Goal: Task Accomplishment & Management: Manage account settings

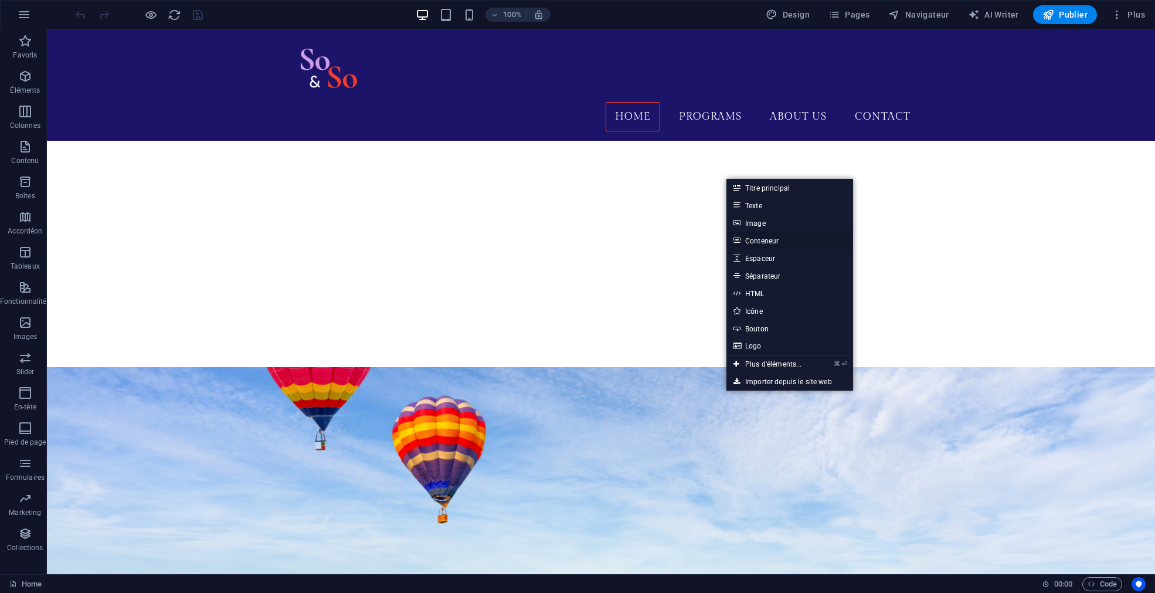
scroll to position [535, 0]
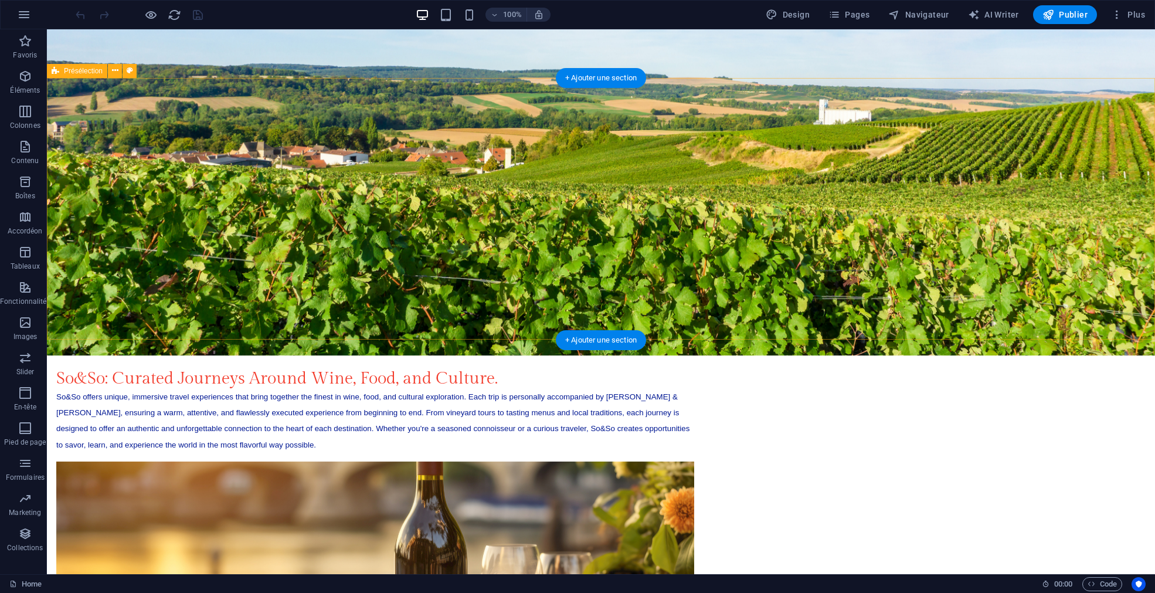
click at [1037, 321] on div "So&So: Curated Journeys Around Wine, Food, and Culture. So&So offers unique, im…" at bounding box center [601, 540] width 1108 height 438
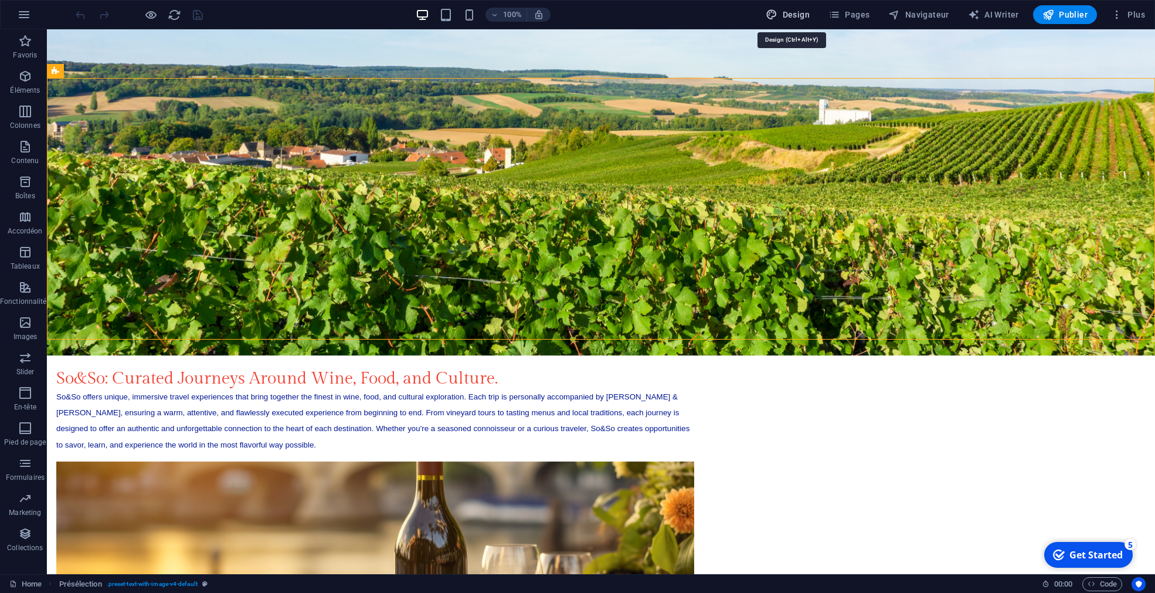
click at [802, 18] on span "Design" at bounding box center [788, 15] width 44 height 12
select select "ease-in-out"
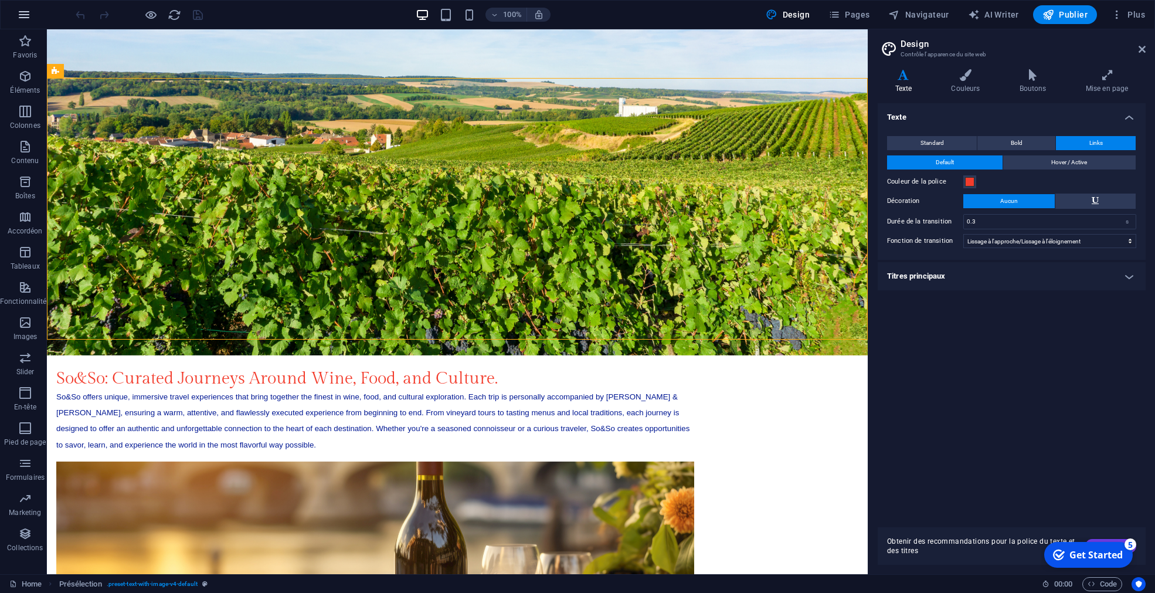
click at [25, 13] on icon "button" at bounding box center [24, 15] width 14 height 14
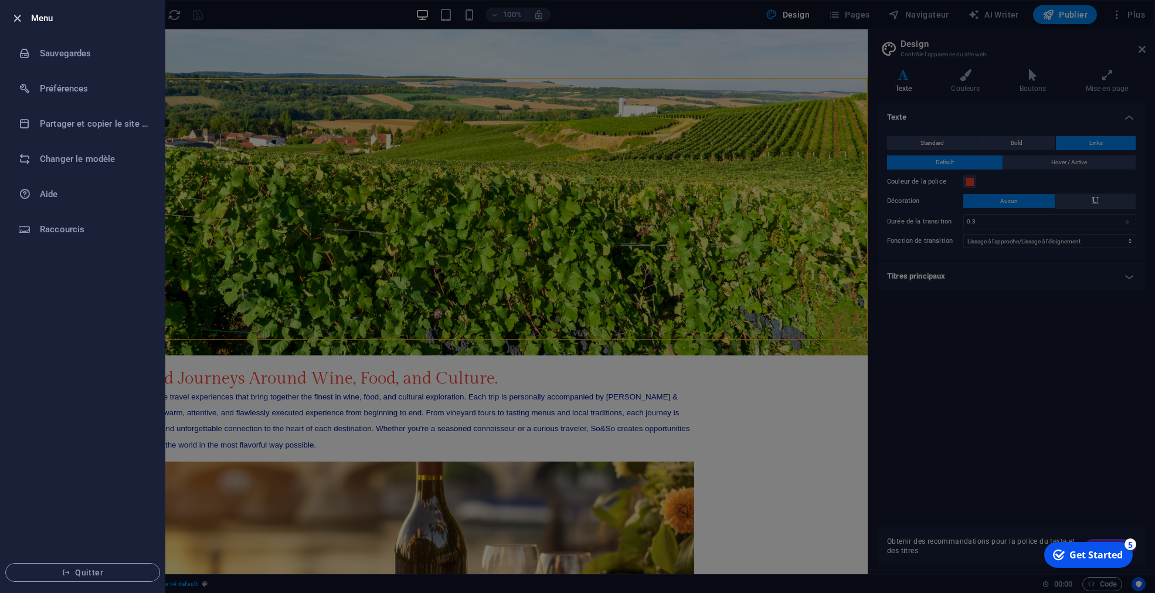
click at [19, 18] on icon "button" at bounding box center [17, 18] width 13 height 13
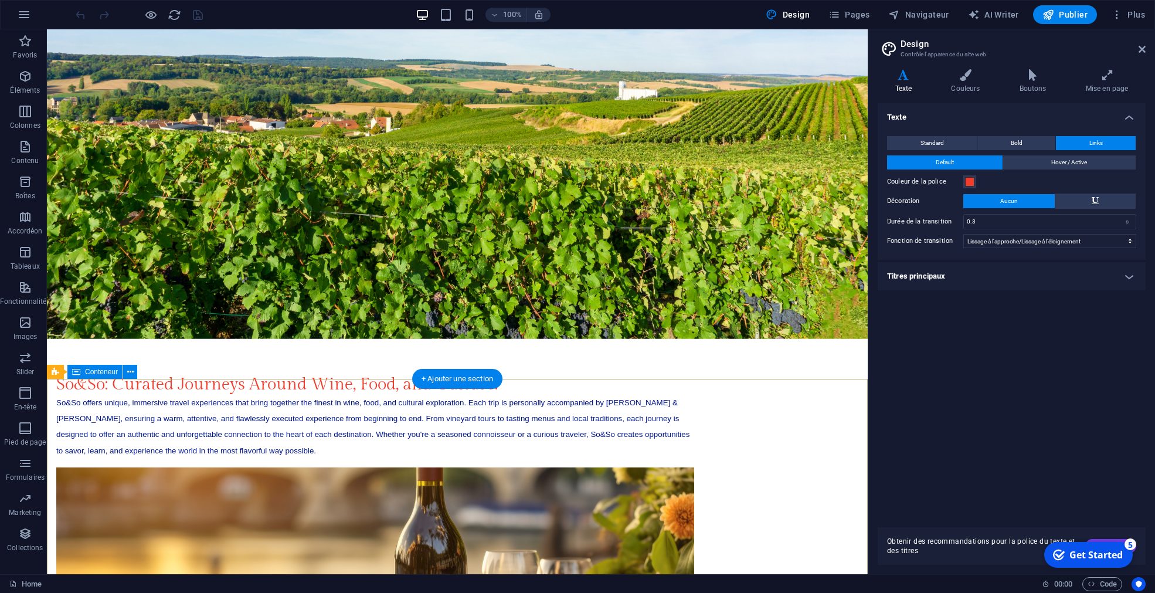
scroll to position [535, 0]
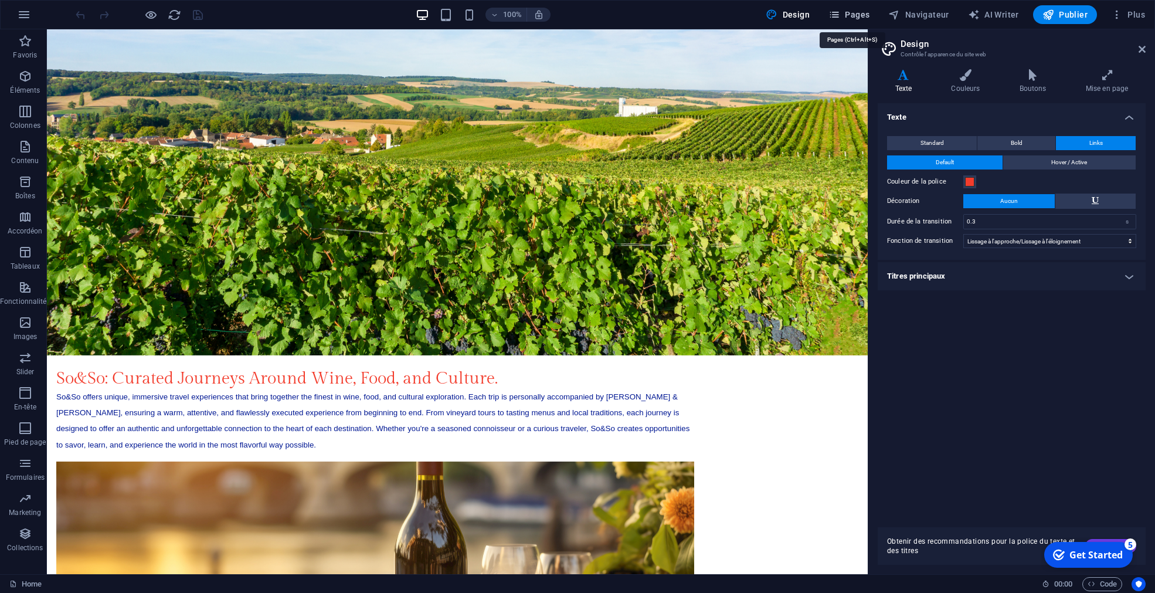
click at [860, 15] on span "Pages" at bounding box center [848, 15] width 41 height 12
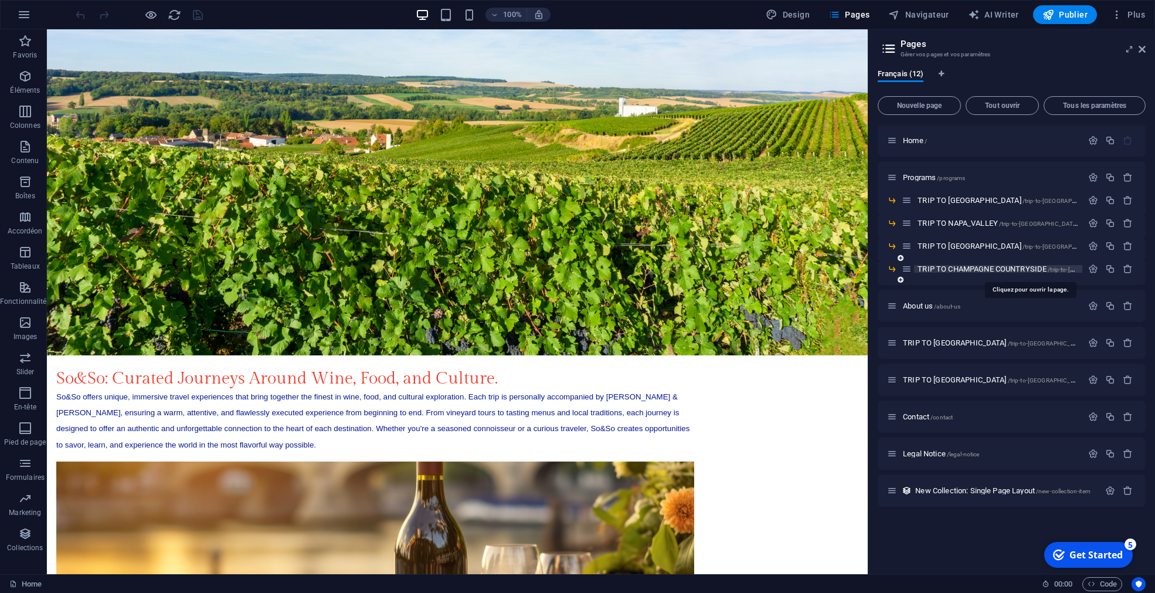
click at [964, 270] on span "TRIP TO CHAMPAGNE COUNTRYSIDE /trip-to-[GEOGRAPHIC_DATA]-countryside-13" at bounding box center [1043, 268] width 253 height 9
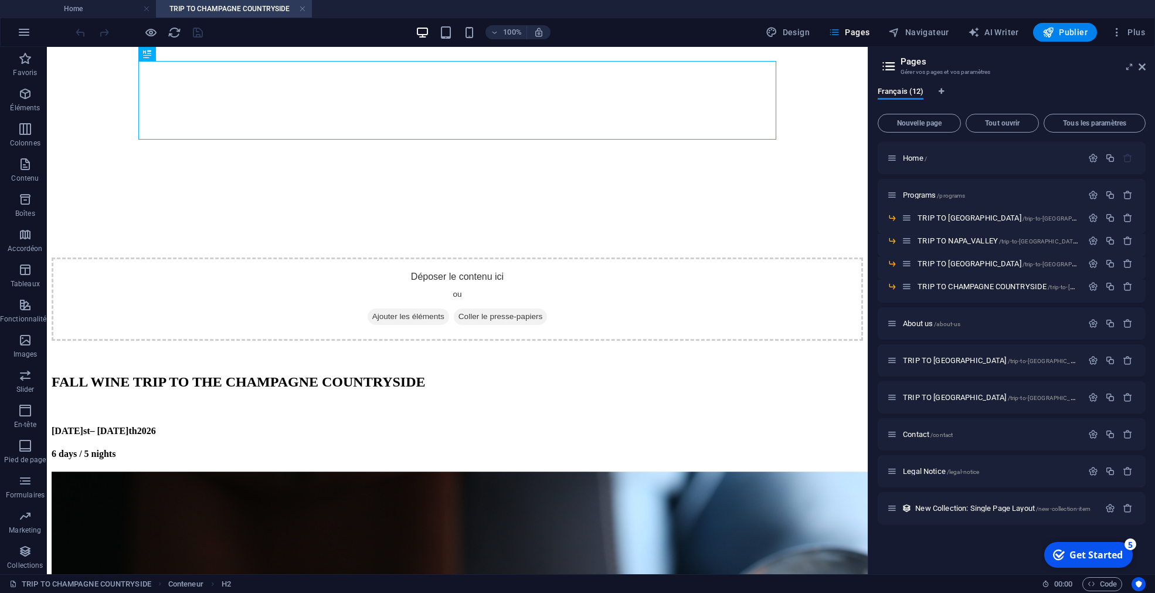
scroll to position [0, 0]
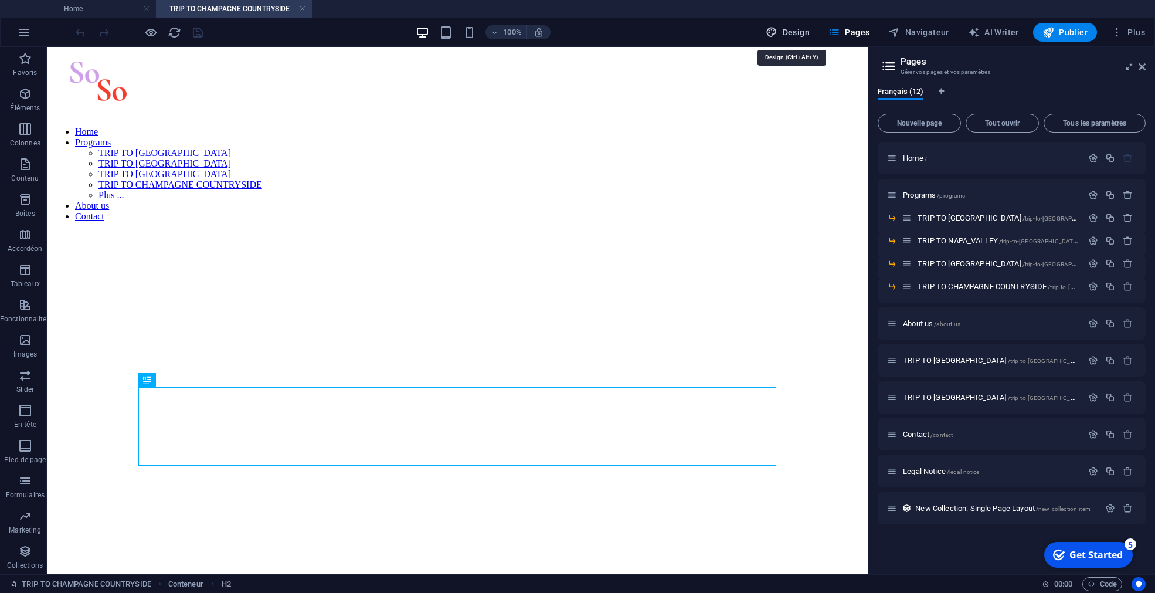
click at [798, 36] on span "Design" at bounding box center [788, 32] width 44 height 12
select select "ease-in-out"
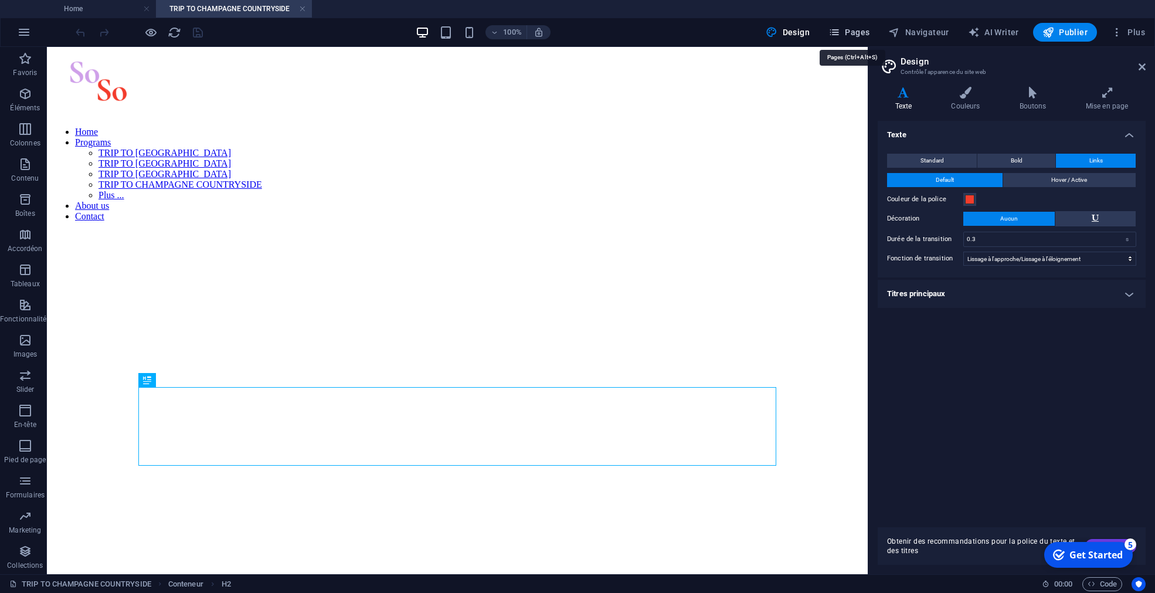
click at [863, 33] on span "Pages" at bounding box center [848, 32] width 41 height 12
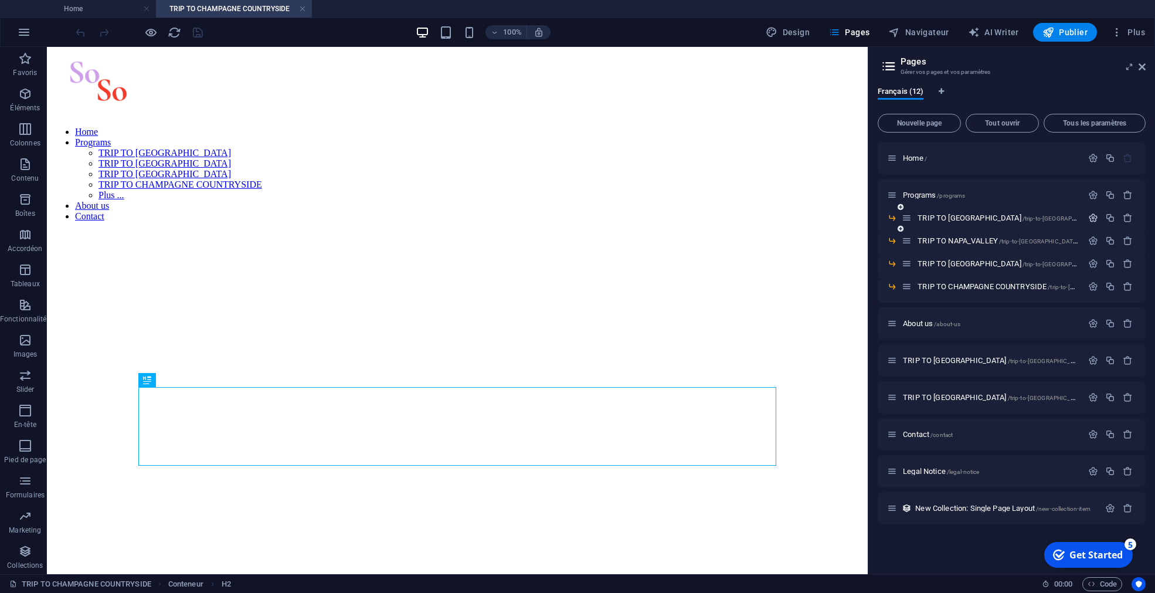
click at [1091, 217] on icon "button" at bounding box center [1093, 218] width 10 height 10
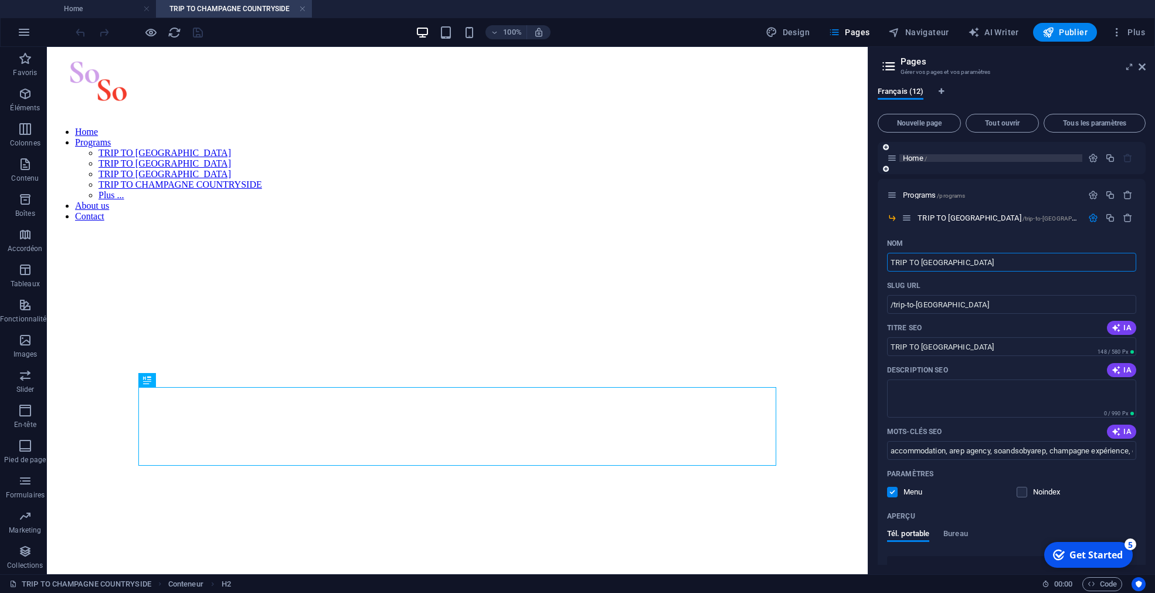
click at [911, 159] on span "Home /" at bounding box center [915, 158] width 24 height 9
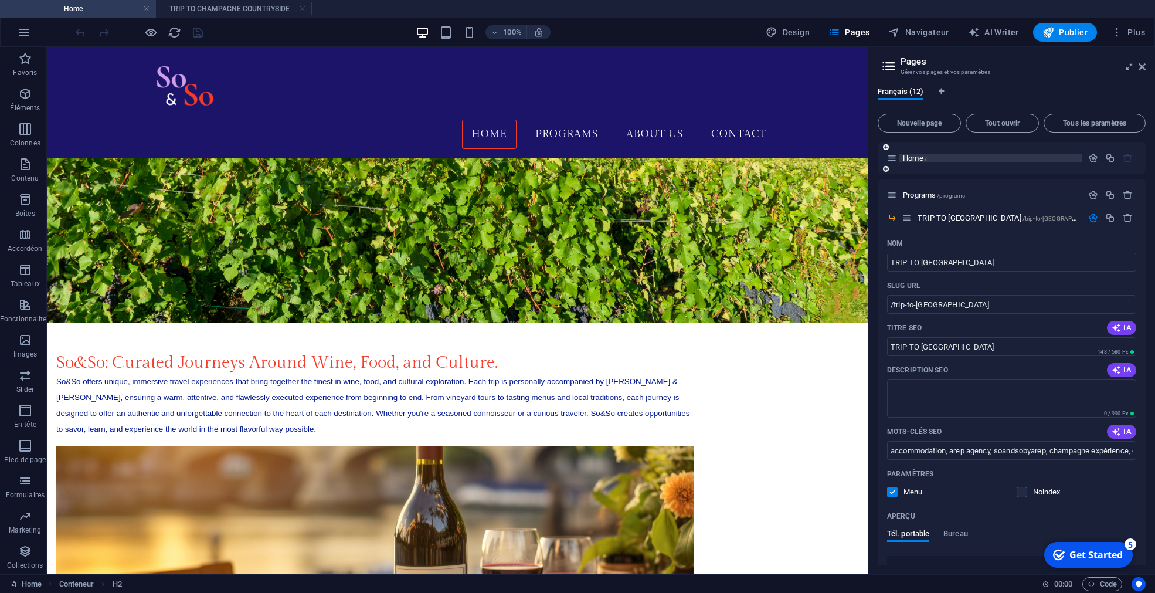
scroll to position [522, 0]
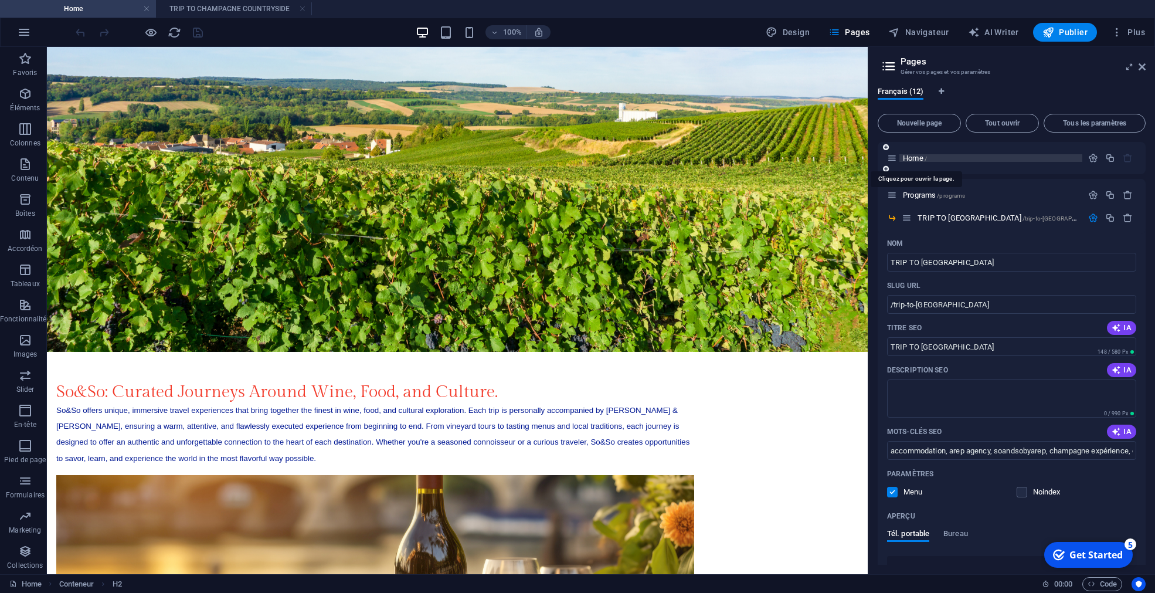
click at [907, 157] on span "Home /" at bounding box center [915, 158] width 24 height 9
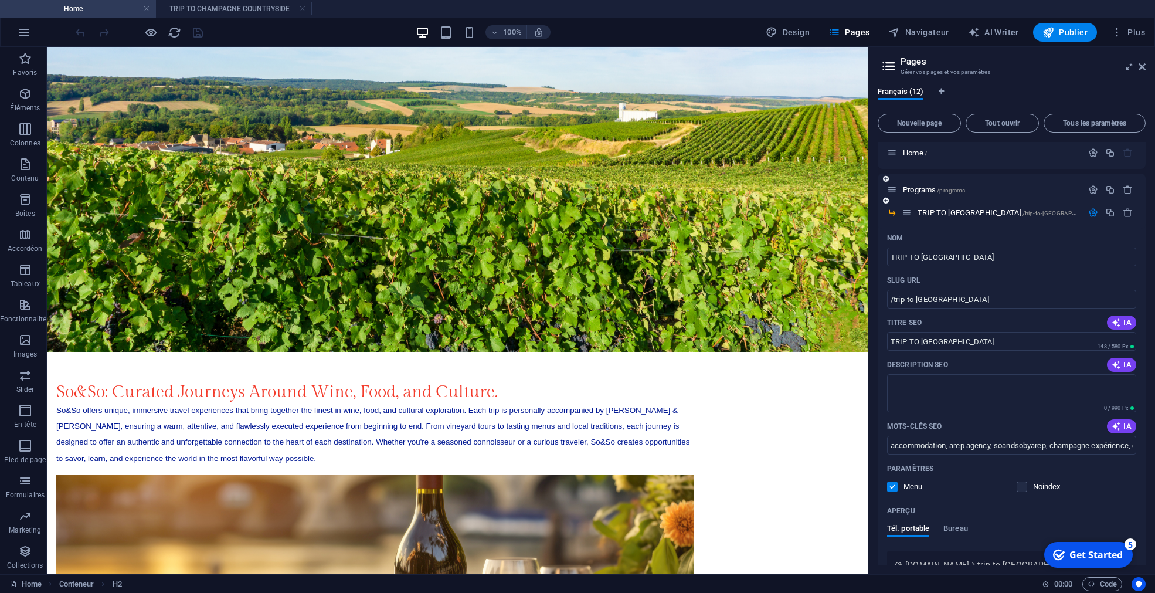
scroll to position [0, 0]
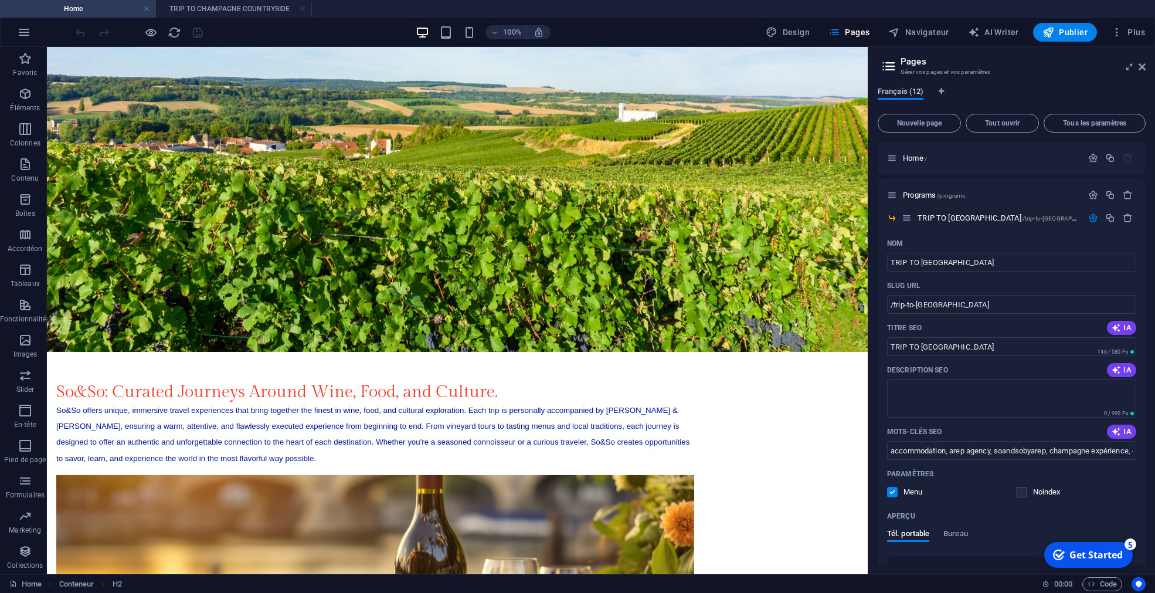
click at [896, 94] on span "Français (12)" at bounding box center [900, 92] width 46 height 16
click at [909, 161] on span "Home /" at bounding box center [915, 158] width 24 height 9
click at [1093, 161] on icon "button" at bounding box center [1093, 158] width 10 height 10
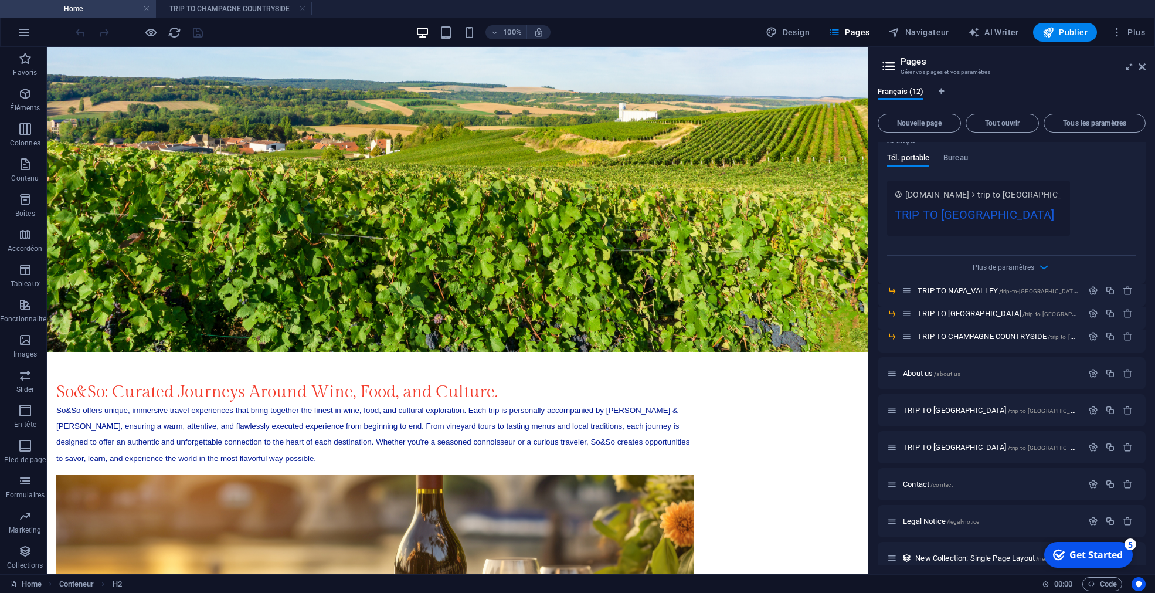
scroll to position [843, 0]
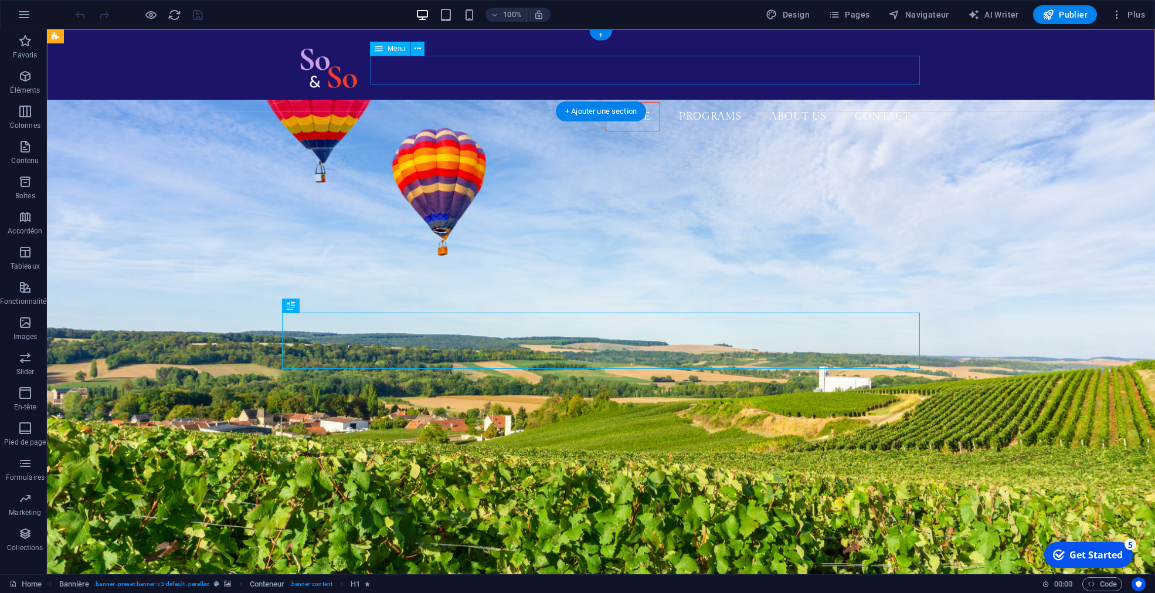
click at [639, 102] on nav "Home Programs TRIP TO SICILY TRIP TO NAPA VALLEY TRIP TO VENICE TRIP TO CHAMPAG…" at bounding box center [601, 116] width 638 height 29
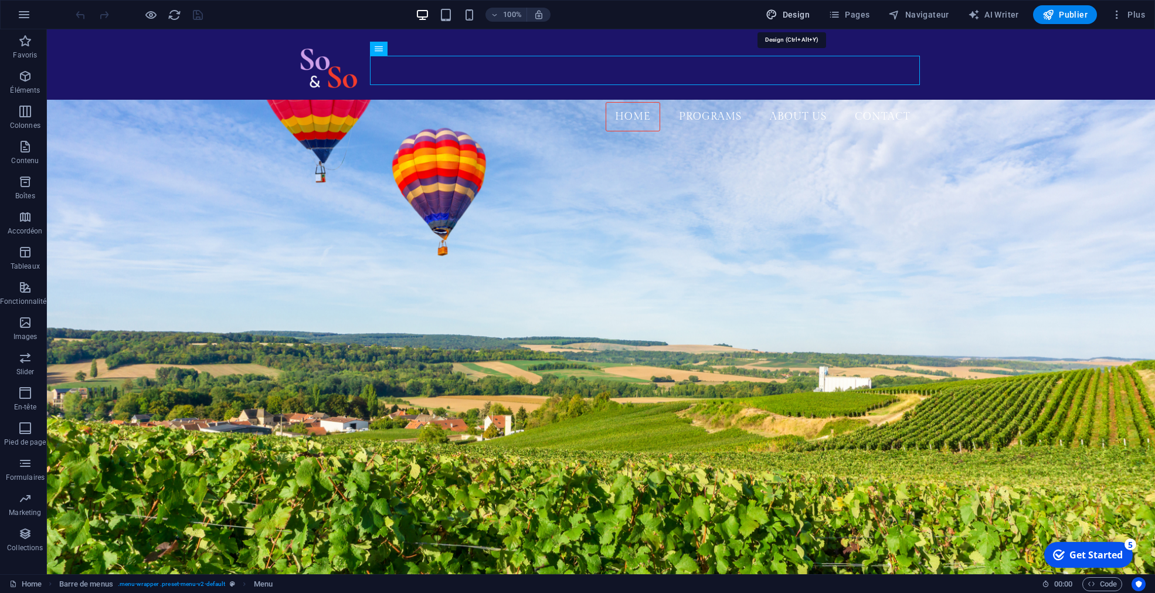
drag, startPoint x: 803, startPoint y: 17, endPoint x: 813, endPoint y: 4, distance: 16.3
click at [803, 17] on span "Design" at bounding box center [788, 15] width 44 height 12
select select "ease-in-out"
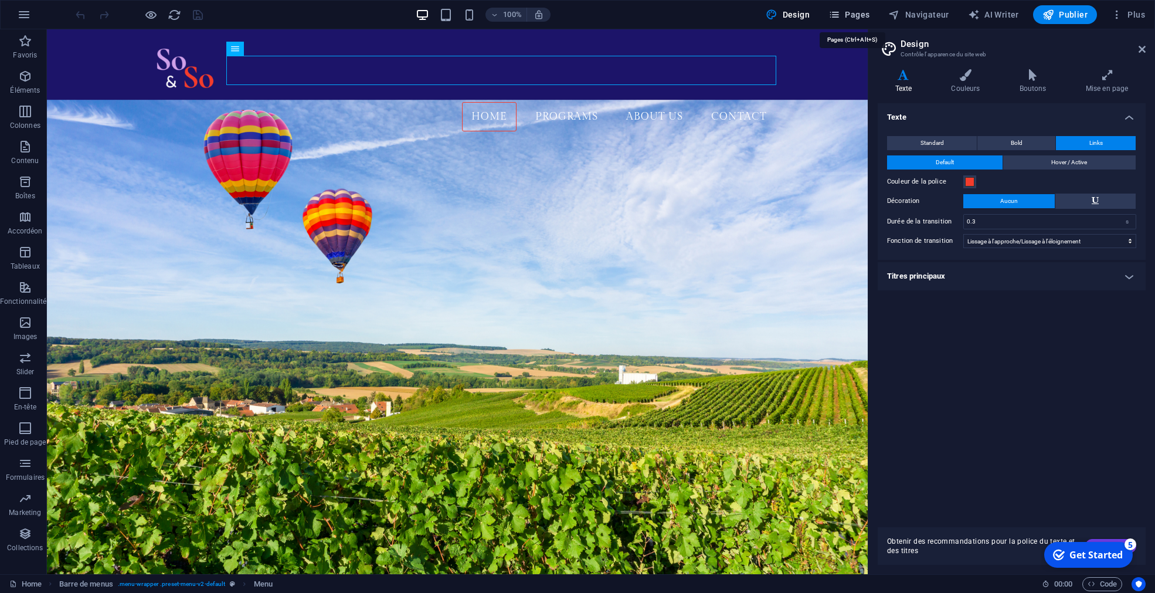
click at [836, 11] on icon "button" at bounding box center [834, 15] width 12 height 12
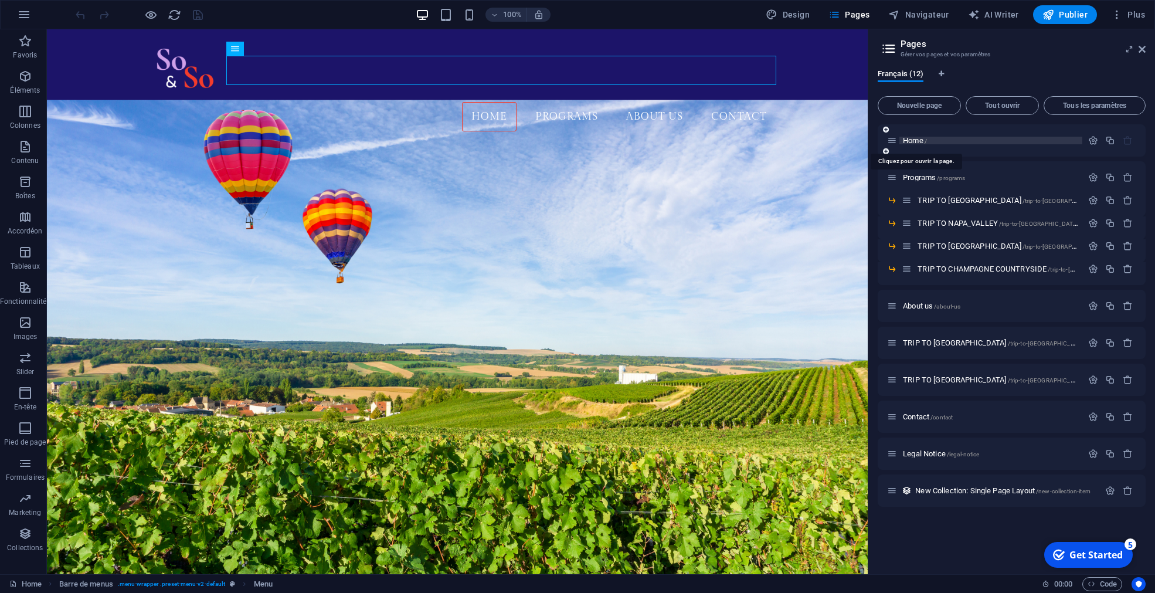
click at [909, 141] on span "Home /" at bounding box center [915, 140] width 24 height 9
click at [1094, 140] on icon "button" at bounding box center [1093, 140] width 10 height 10
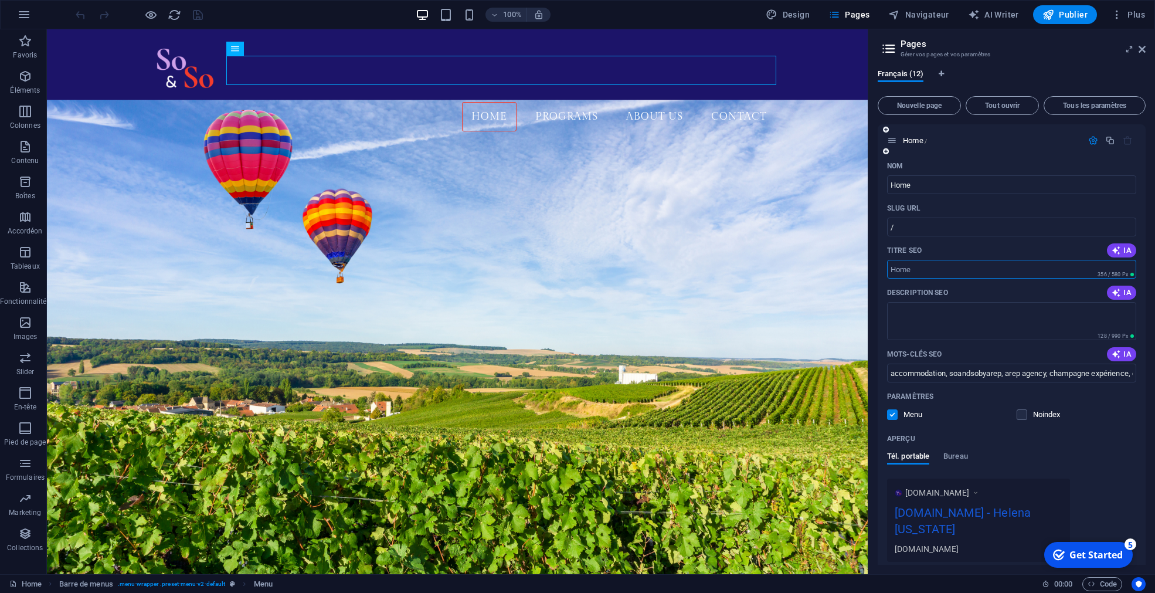
drag, startPoint x: 927, startPoint y: 270, endPoint x: 882, endPoint y: 266, distance: 45.3
click at [887, 270] on input "Titre SEO" at bounding box center [1011, 269] width 249 height 19
type input "So and So by AREP"
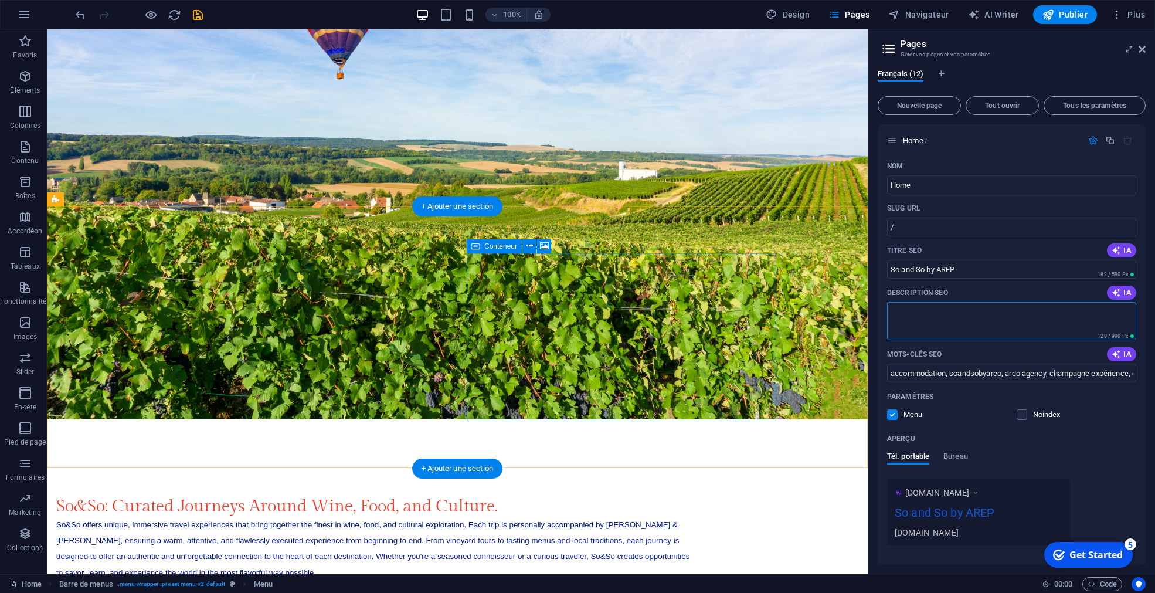
scroll to position [410, 0]
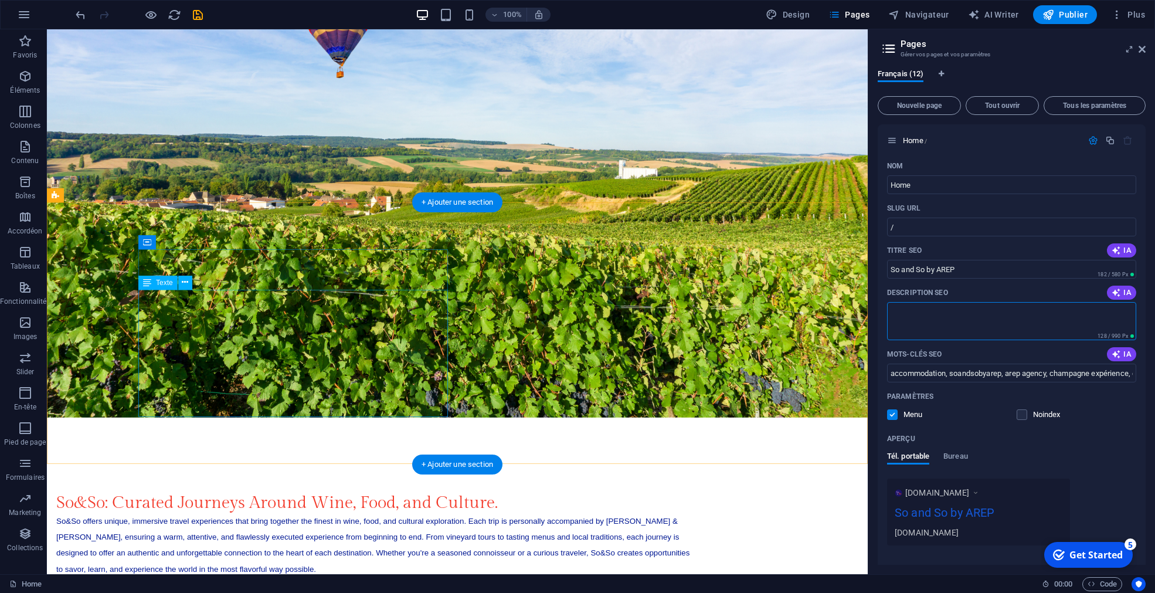
click at [280, 512] on div "So&So offers unique, immersive travel experiences that bring together the fines…" at bounding box center [375, 544] width 638 height 64
drag, startPoint x: 277, startPoint y: 315, endPoint x: 230, endPoint y: 310, distance: 47.7
click at [215, 512] on div "So&So offers unique, immersive travel experiences that bring together the fines…" at bounding box center [375, 544] width 638 height 64
click at [230, 512] on div "So&So offers unique, immersive travel experiences that bring together the fines…" at bounding box center [375, 544] width 638 height 64
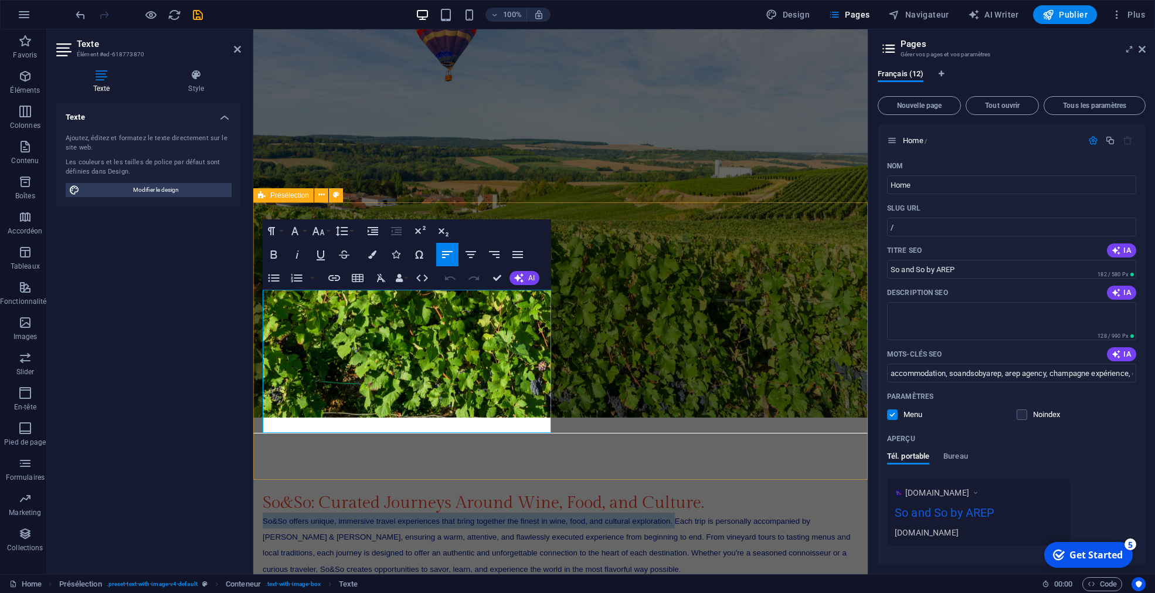
drag, startPoint x: 434, startPoint y: 315, endPoint x: 506, endPoint y: 329, distance: 73.6
copy span "So&So offers unique, immersive travel experiences that bring together the fines…"
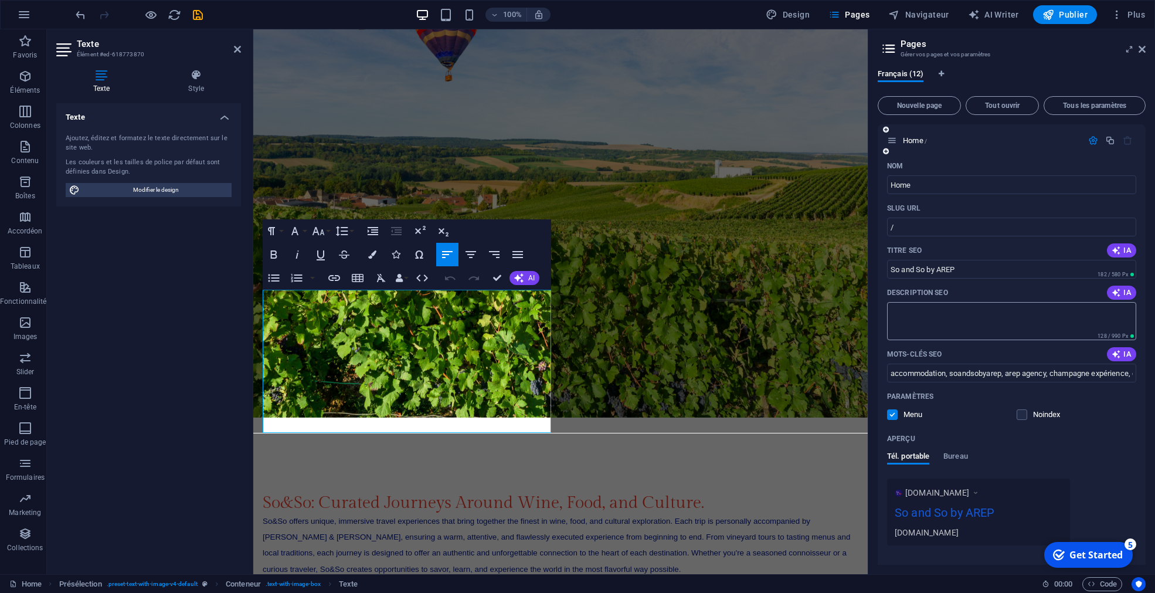
click at [920, 312] on textarea "Description SEO" at bounding box center [1011, 321] width 249 height 38
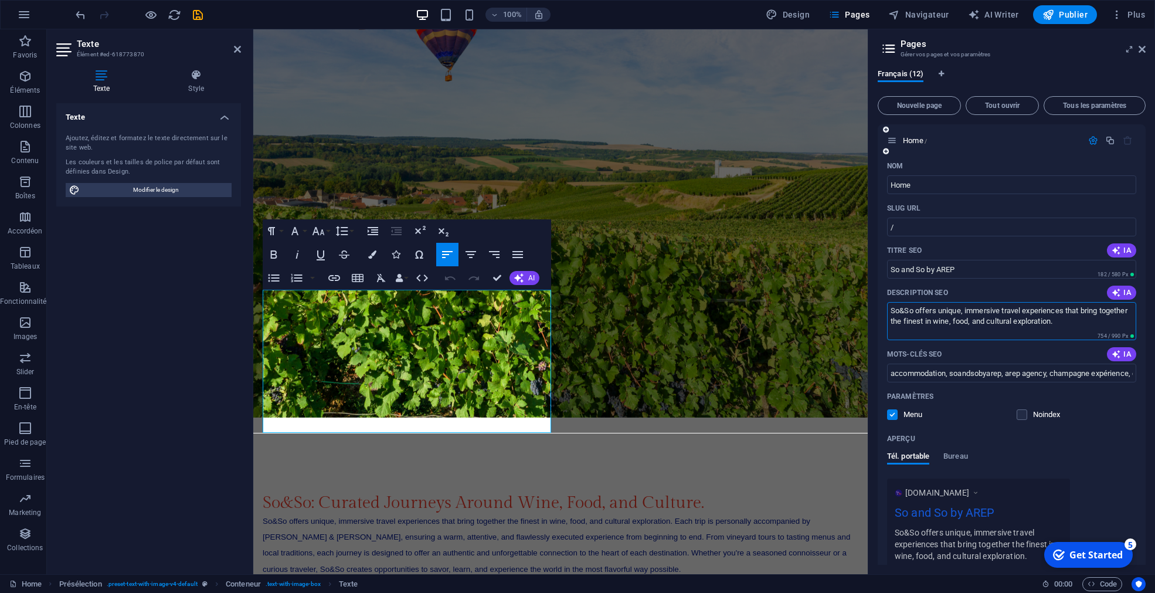
click at [1045, 334] on textarea "So&So offers unique, immersive travel experiences that bring together the fines…" at bounding box center [1011, 321] width 249 height 38
drag, startPoint x: 1094, startPoint y: 324, endPoint x: 1054, endPoint y: 280, distance: 58.9
click at [1056, 302] on textarea "So&So offers unique, immersive travel experiences that bring together the fines…" at bounding box center [1011, 321] width 249 height 38
click at [1080, 328] on textarea "So&So offers unique, immersive travel experiences that bring together the fines…" at bounding box center [1011, 321] width 249 height 38
click at [448, 516] on span "So&So offers unique, immersive travel experiences that bring together the fines…" at bounding box center [556, 544] width 587 height 57
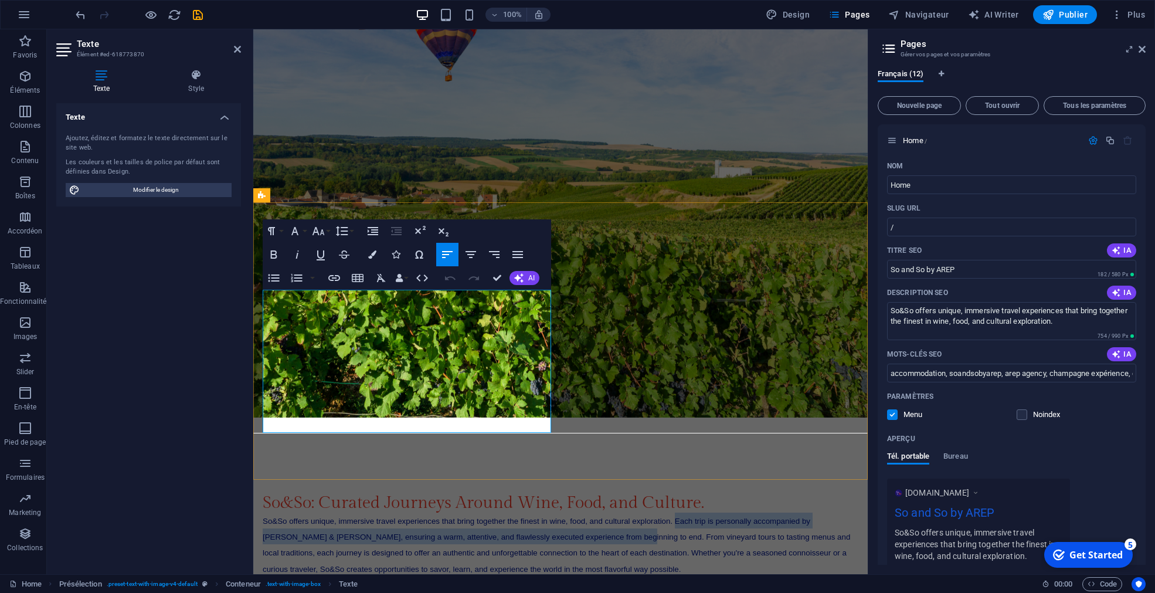
drag, startPoint x: 433, startPoint y: 314, endPoint x: 639, endPoint y: 369, distance: 213.6
click at [470, 516] on span "So&So offers unique, immersive travel experiences that bring together the fines…" at bounding box center [556, 544] width 587 height 57
copy span "Each trip is personally accompanied by Sophie & Sophie, ensuring a warm, attent…"
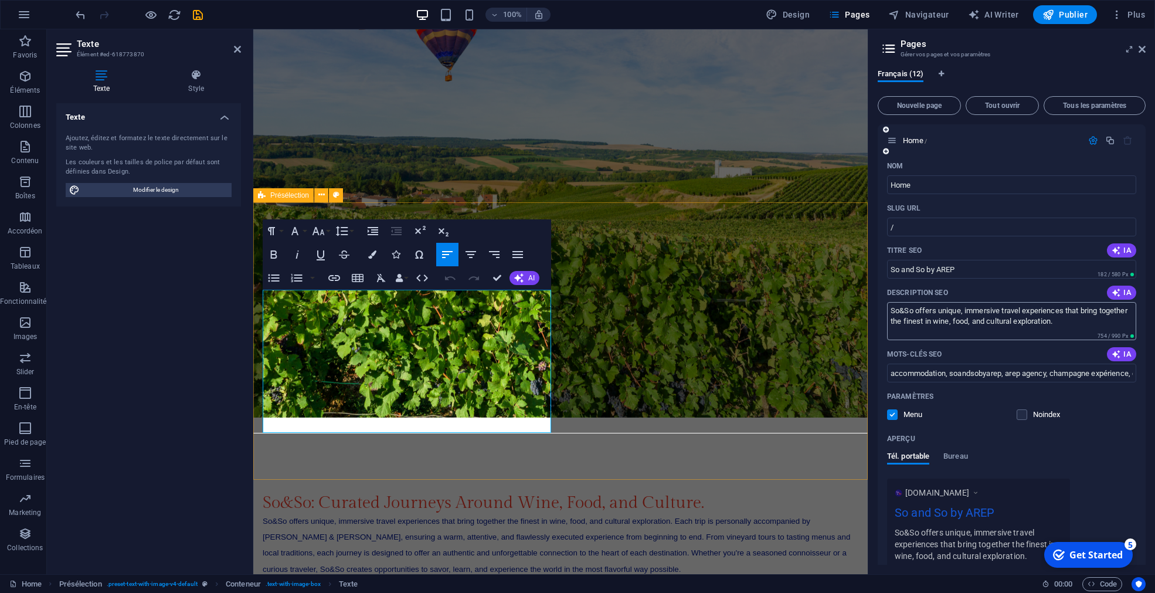
click at [1070, 324] on textarea "So&So offers unique, immersive travel experiences that bring together the fines…" at bounding box center [1011, 321] width 249 height 38
paste textarea "Each trip is personally accompanied by Sophie & Sophie, ensuring a warm, attent…"
click at [941, 330] on textarea "So&So offers unique, immersive travel experiences that bring together the fines…" at bounding box center [1011, 321] width 249 height 38
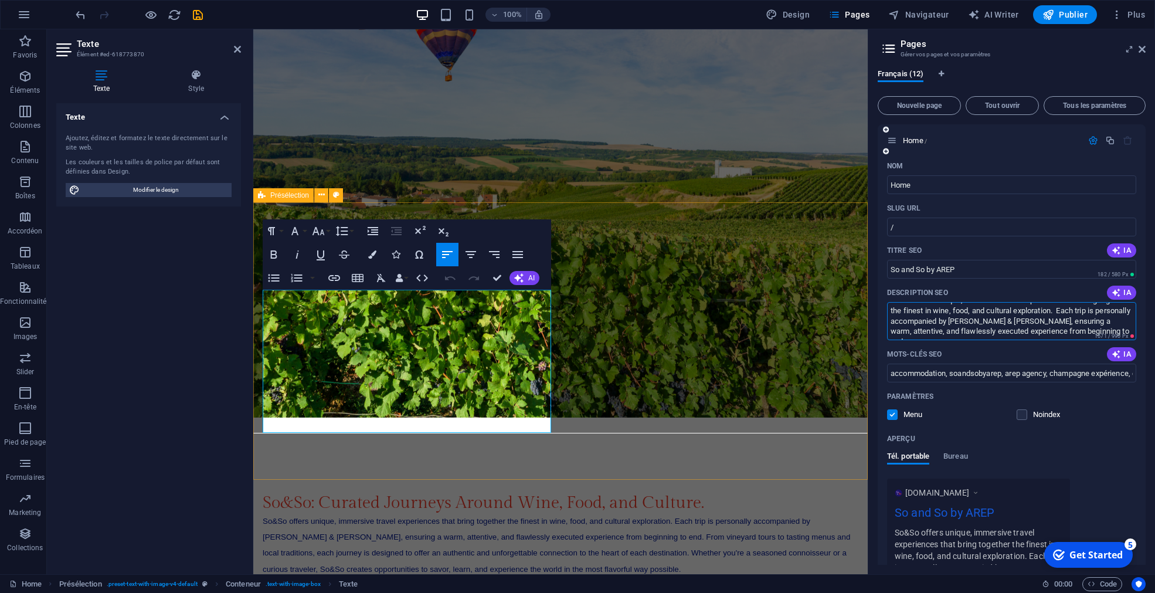
drag, startPoint x: 1060, startPoint y: 315, endPoint x: 1105, endPoint y: 356, distance: 61.0
click at [1105, 340] on textarea "So&So offers unique, immersive travel experiences that bring together the fines…" at bounding box center [1011, 321] width 249 height 38
click at [1033, 334] on textarea "So&So offers unique, immersive travel experiences that bring together the fines…" at bounding box center [1011, 321] width 249 height 38
type textarea "So&So offers unique, immersive travel experiences that bring together the fines…"
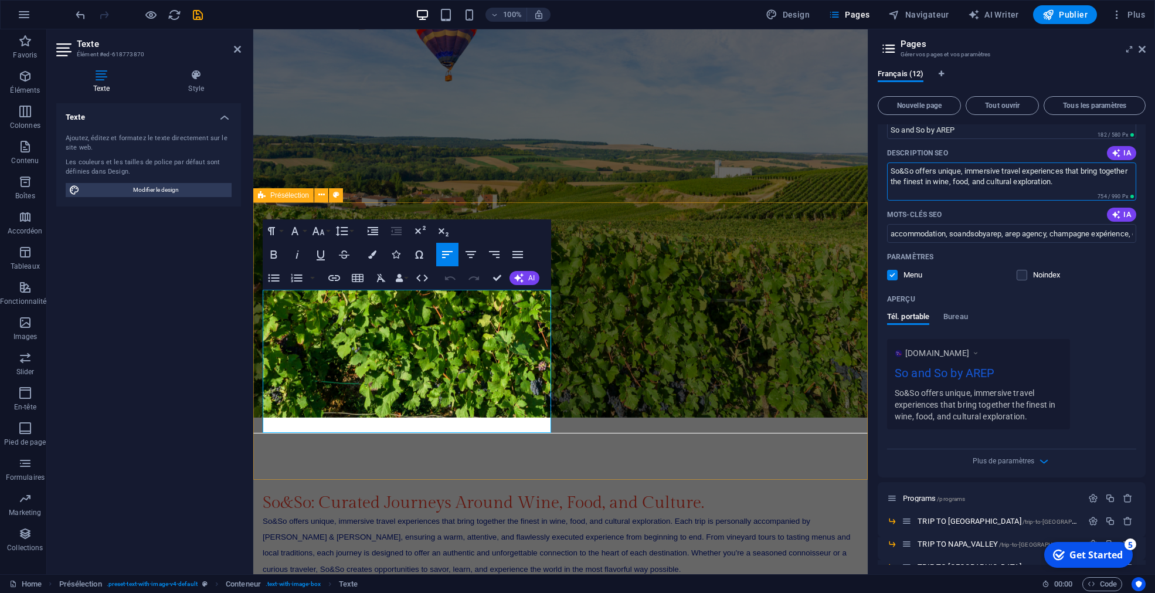
scroll to position [142, 0]
click at [962, 313] on span "Bureau" at bounding box center [955, 315] width 25 height 16
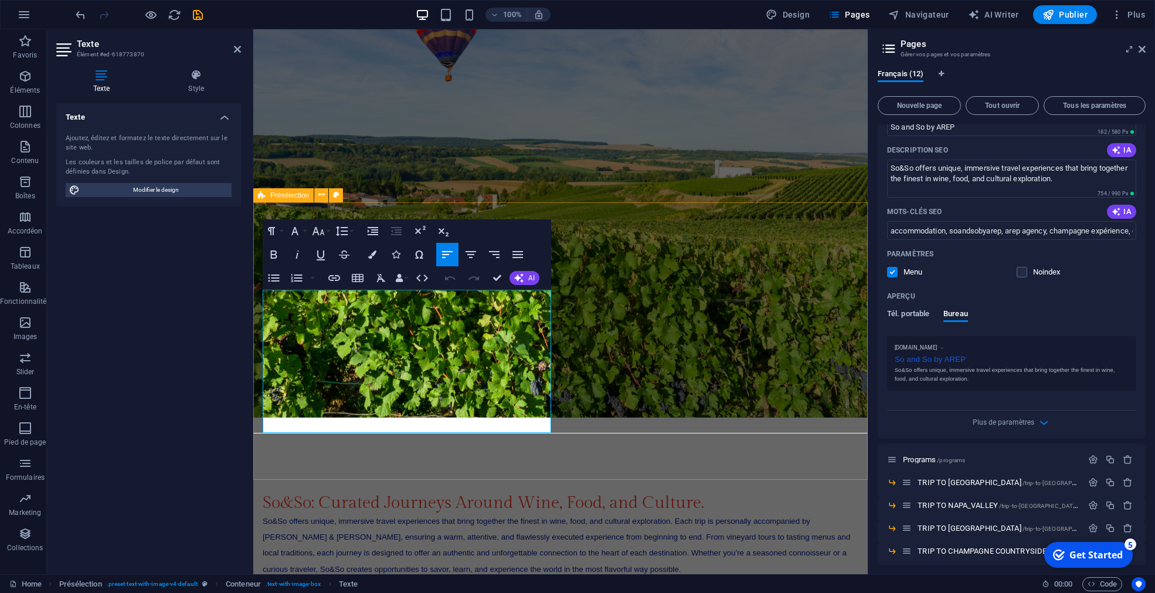
click at [913, 315] on span "Tél. portable" at bounding box center [908, 315] width 42 height 16
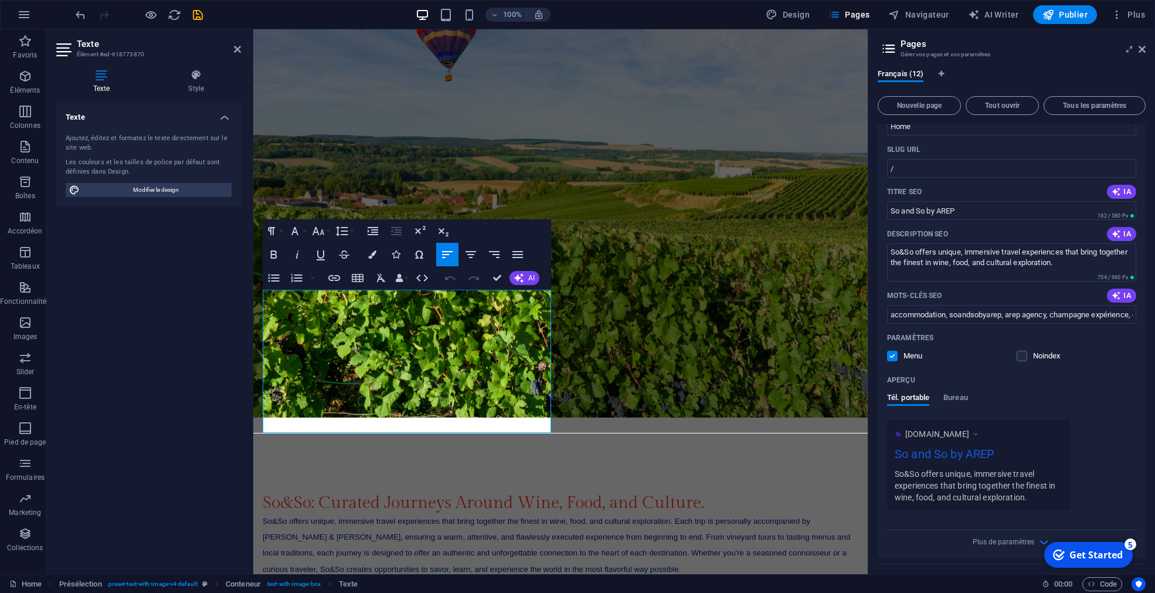
scroll to position [30, 0]
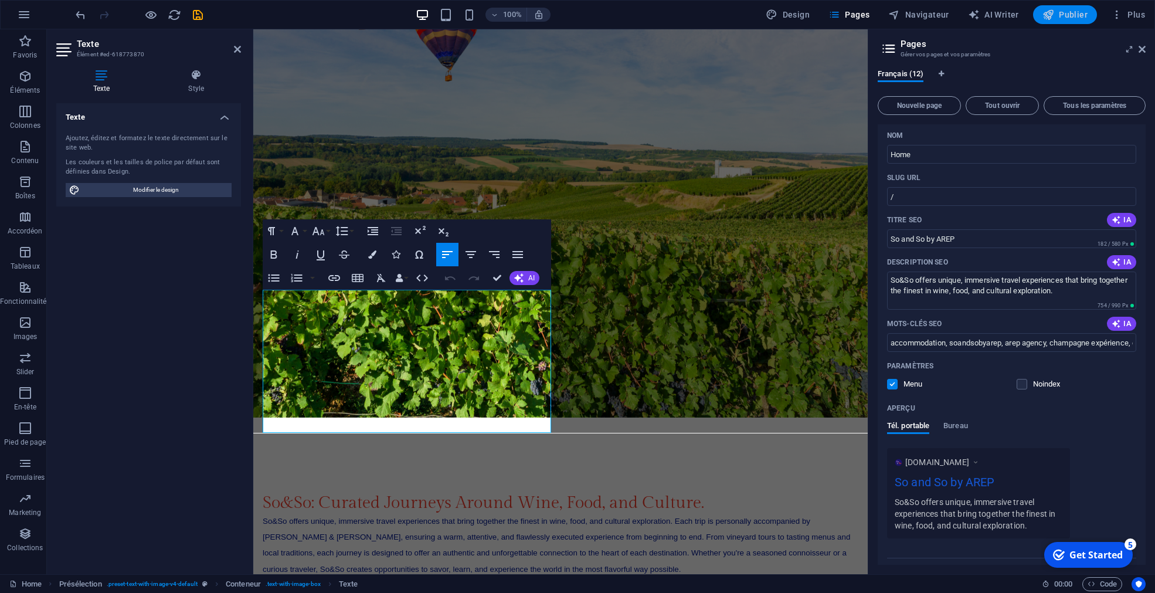
click at [1062, 12] on span "Publier" at bounding box center [1064, 15] width 45 height 12
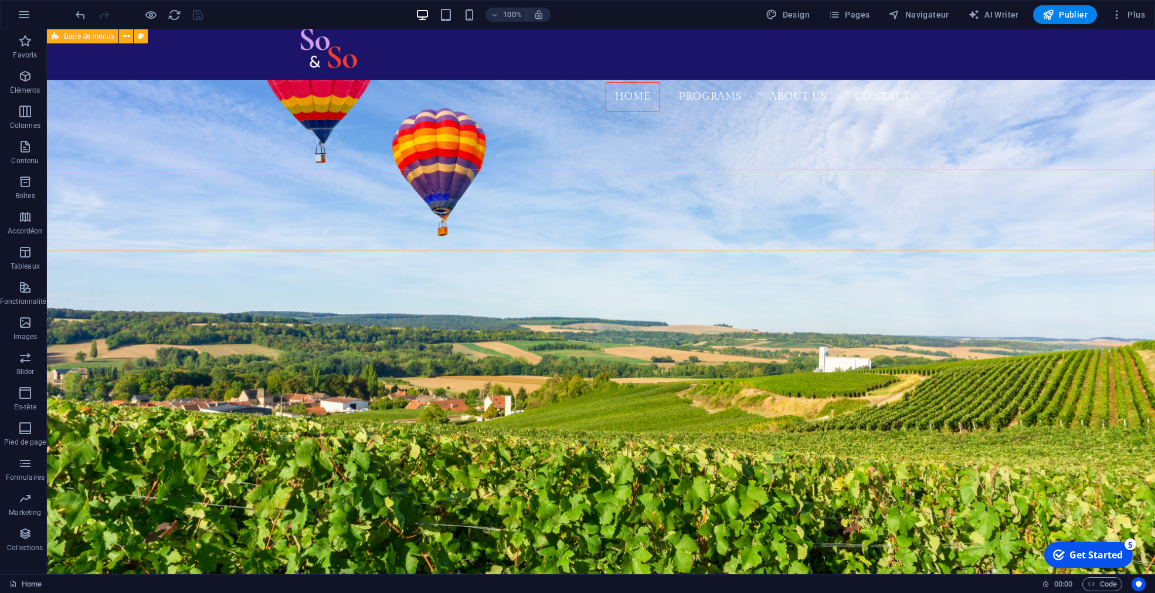
scroll to position [0, 0]
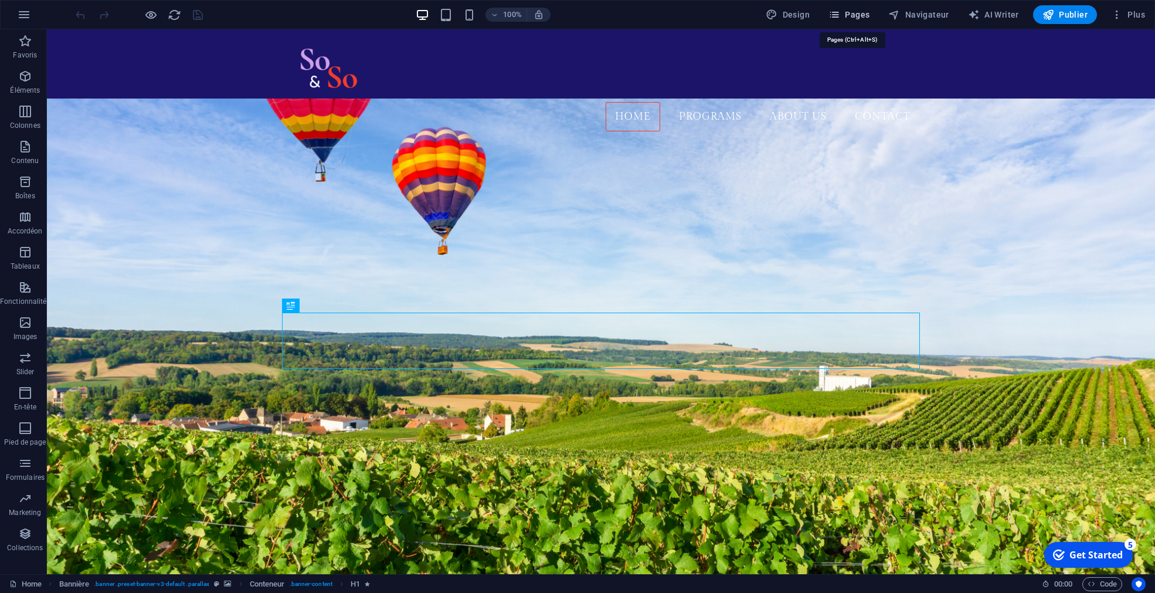
click at [856, 13] on span "Pages" at bounding box center [848, 15] width 41 height 12
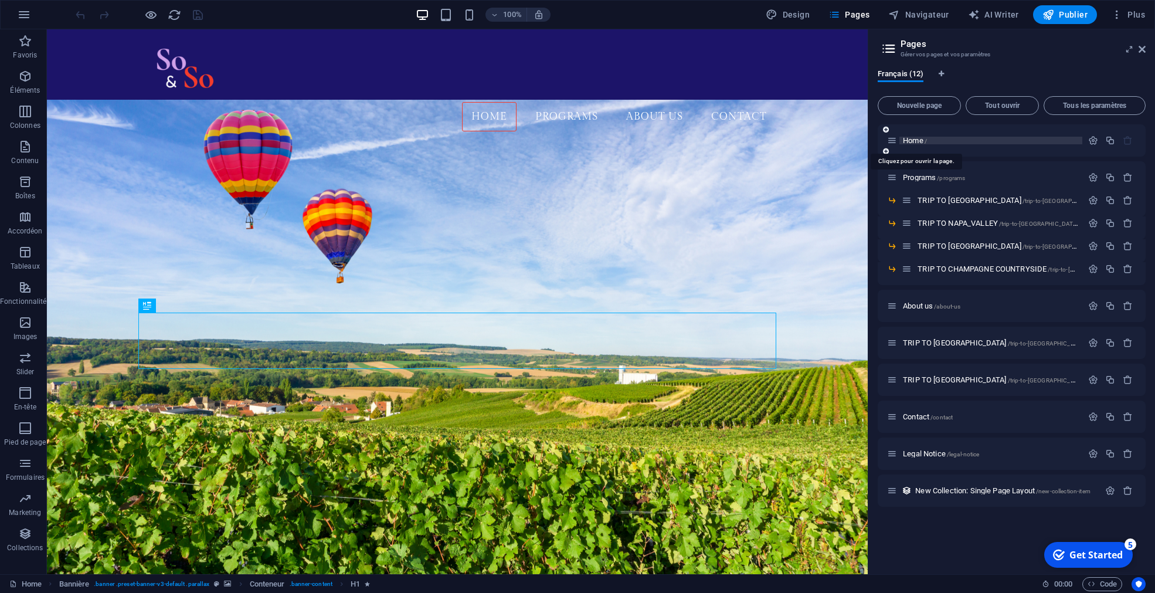
click at [916, 141] on span "Home /" at bounding box center [915, 140] width 24 height 9
click at [906, 141] on span "Home /" at bounding box center [915, 140] width 24 height 9
click at [1094, 174] on icon "button" at bounding box center [1093, 177] width 10 height 10
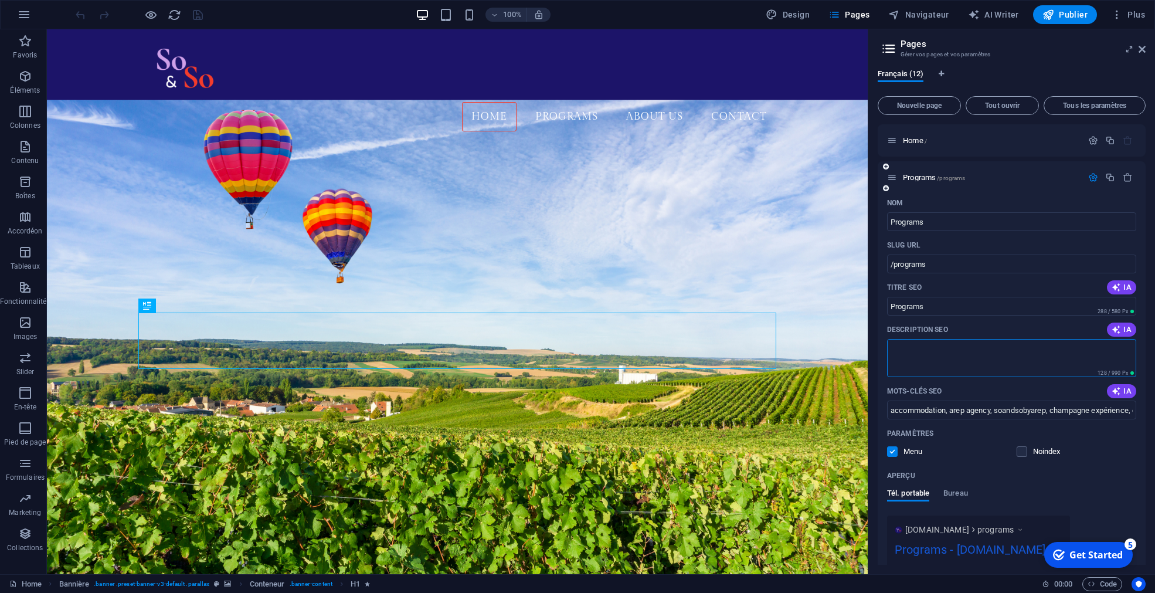
click at [944, 358] on textarea "Description SEO" at bounding box center [1011, 358] width 249 height 38
paste textarea "Each trip is personally accompanied by [PERSON_NAME] & [PERSON_NAME], ensuring …"
type textarea "Each trip is personally accompanied by [PERSON_NAME] & [PERSON_NAME], ensuring …"
drag, startPoint x: 892, startPoint y: 349, endPoint x: 970, endPoint y: 379, distance: 83.5
click at [970, 377] on textarea "Each trip is personally accompanied by [PERSON_NAME] & [PERSON_NAME], ensuring …" at bounding box center [1011, 358] width 249 height 38
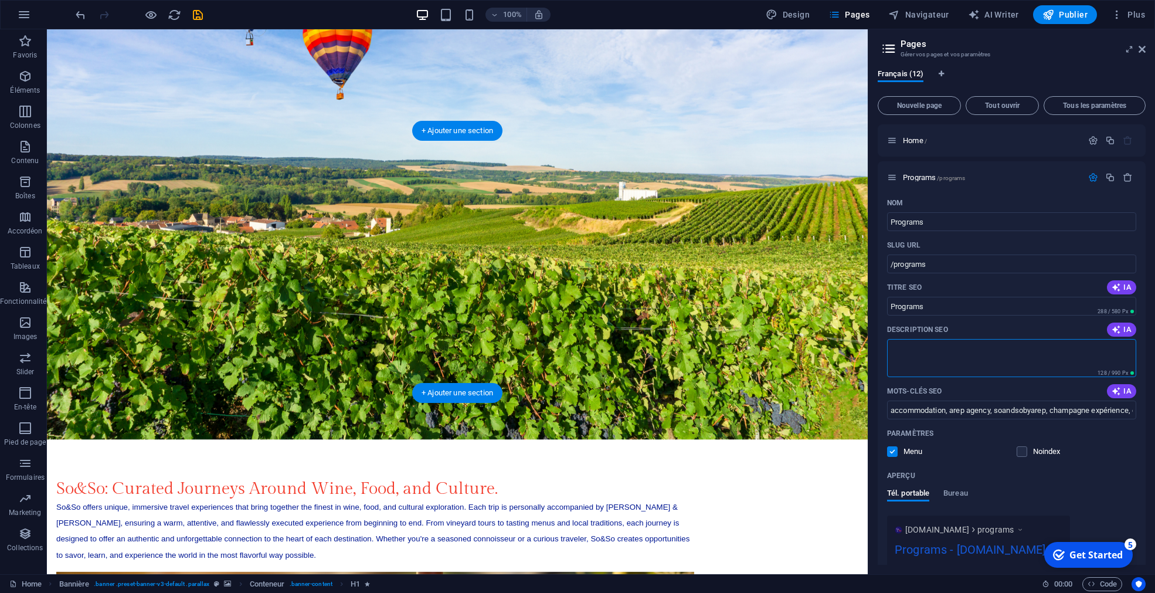
scroll to position [482, 0]
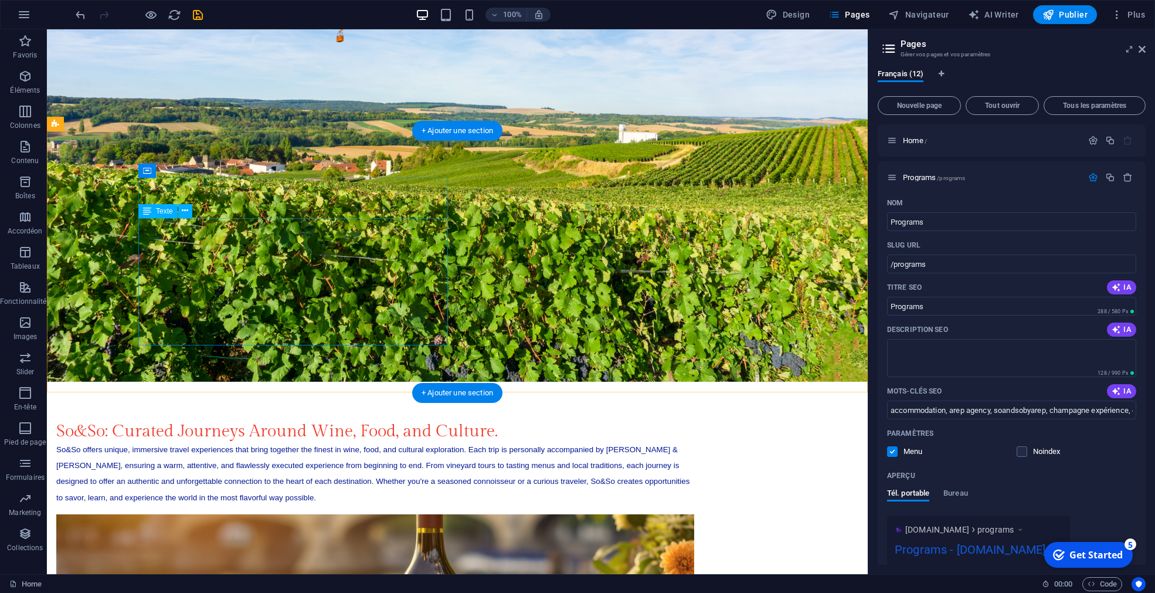
click at [214, 441] on div "So&So offers unique, immersive travel experiences that bring together the fines…" at bounding box center [375, 473] width 638 height 64
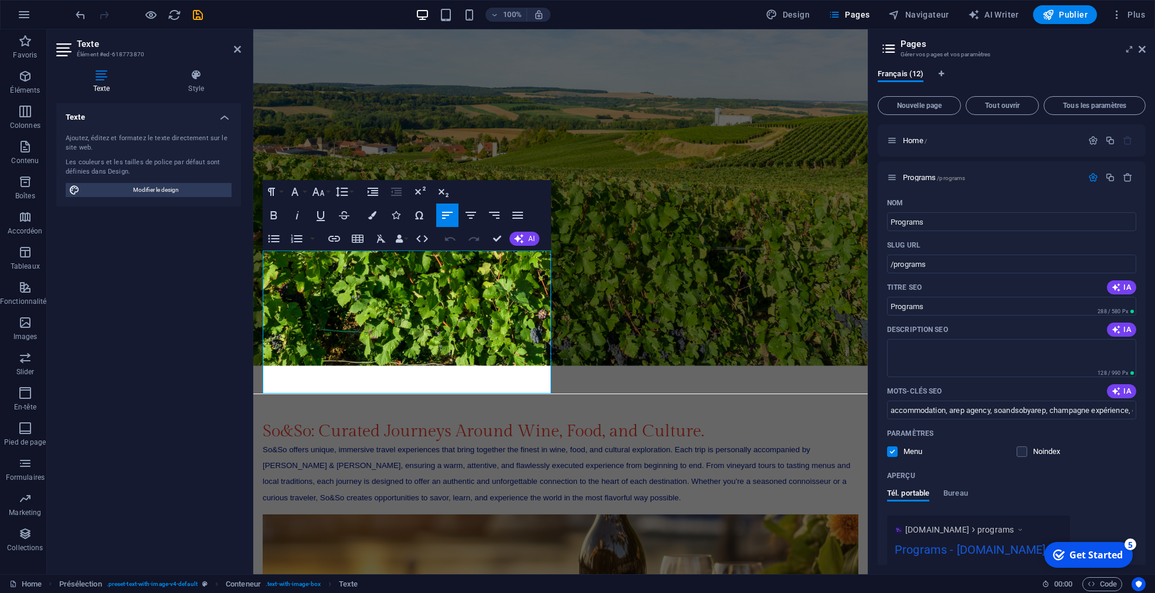
scroll to position [450, 0]
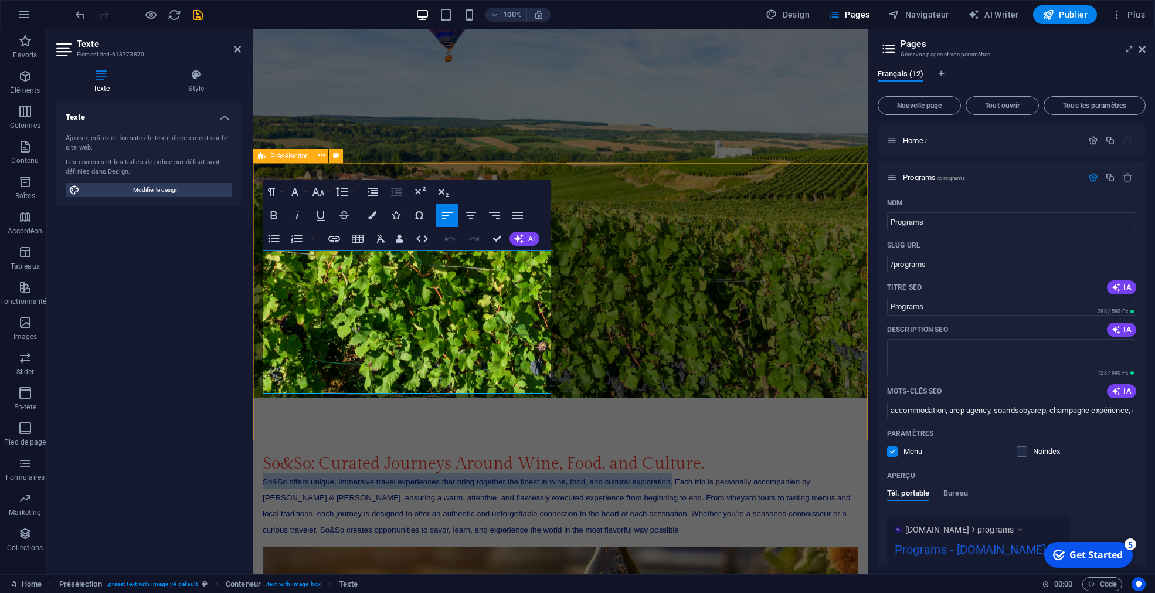
drag, startPoint x: 431, startPoint y: 275, endPoint x: 258, endPoint y: 259, distance: 173.1
click at [258, 406] on div "So&So: Curated Journeys Around Wine, Food, and Culture. So&So offers unique, im…" at bounding box center [560, 582] width 614 height 353
copy span "So&So offers unique, immersive travel experiences that bring together the fines…"
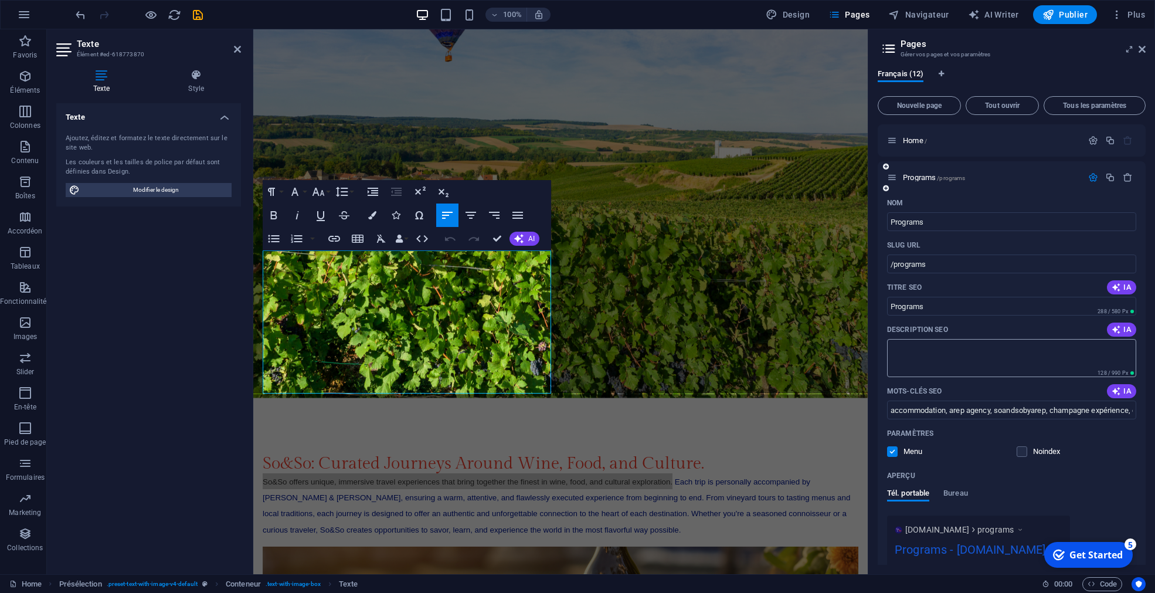
click at [926, 364] on textarea "Description SEO" at bounding box center [1011, 358] width 249 height 38
paste textarea "So&So offers unique, immersive travel experiences that bring together the fines…"
type textarea "So&So offers unique, immersive travel experiences that bring together the fines…"
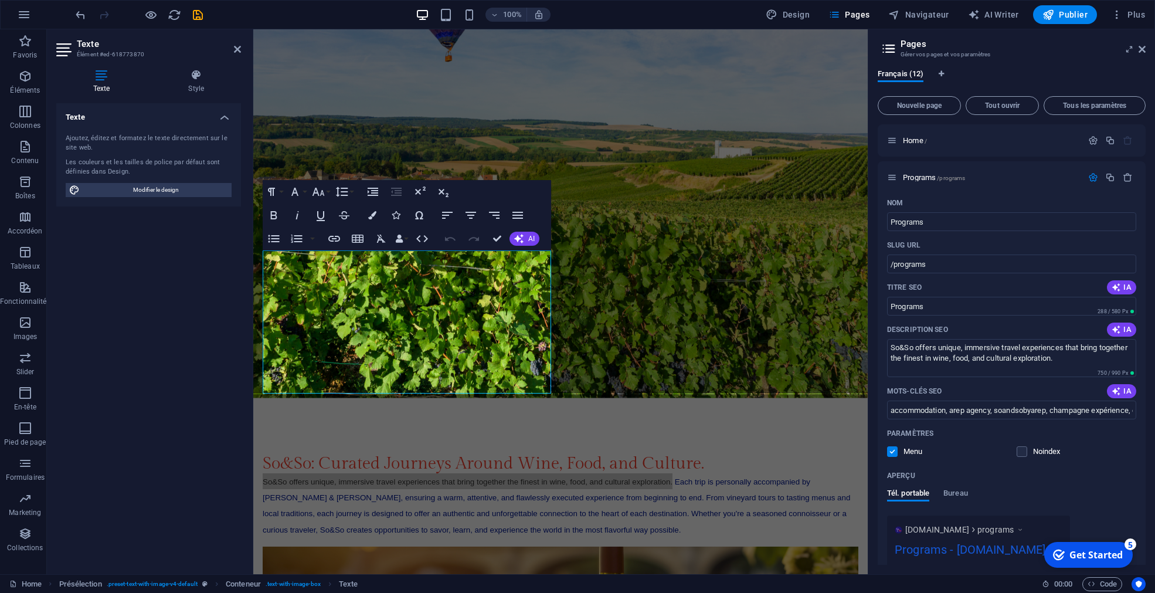
click at [1104, 553] on div "Get Started" at bounding box center [1095, 554] width 53 height 13
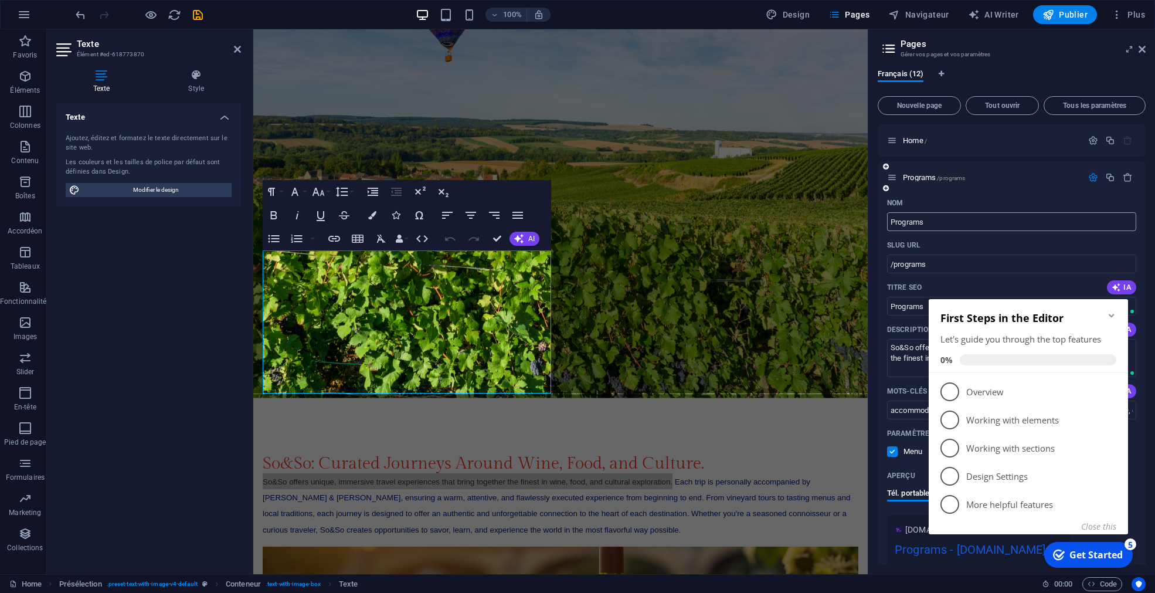
click at [1016, 229] on input "Programs" at bounding box center [1011, 221] width 249 height 19
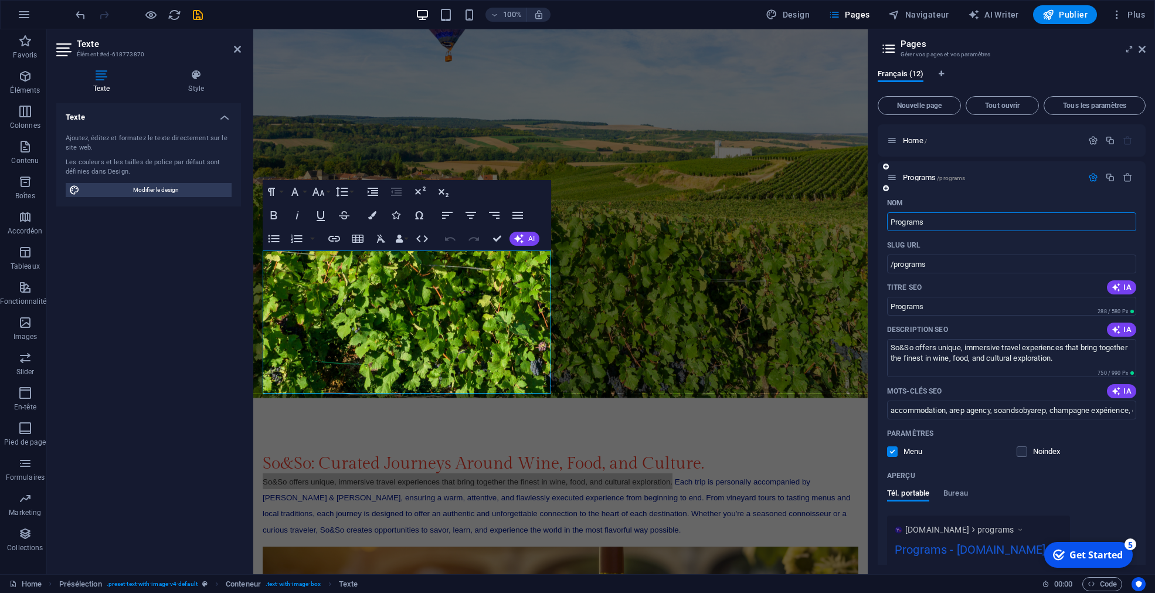
click at [1000, 477] on div "Aperçu" at bounding box center [1011, 475] width 249 height 19
drag, startPoint x: 1074, startPoint y: 361, endPoint x: 866, endPoint y: 335, distance: 209.1
click at [887, 339] on textarea "So&So offers unique, immersive travel experiences that bring together the fines…" at bounding box center [1011, 358] width 249 height 38
click at [908, 142] on span "Home /" at bounding box center [915, 140] width 24 height 9
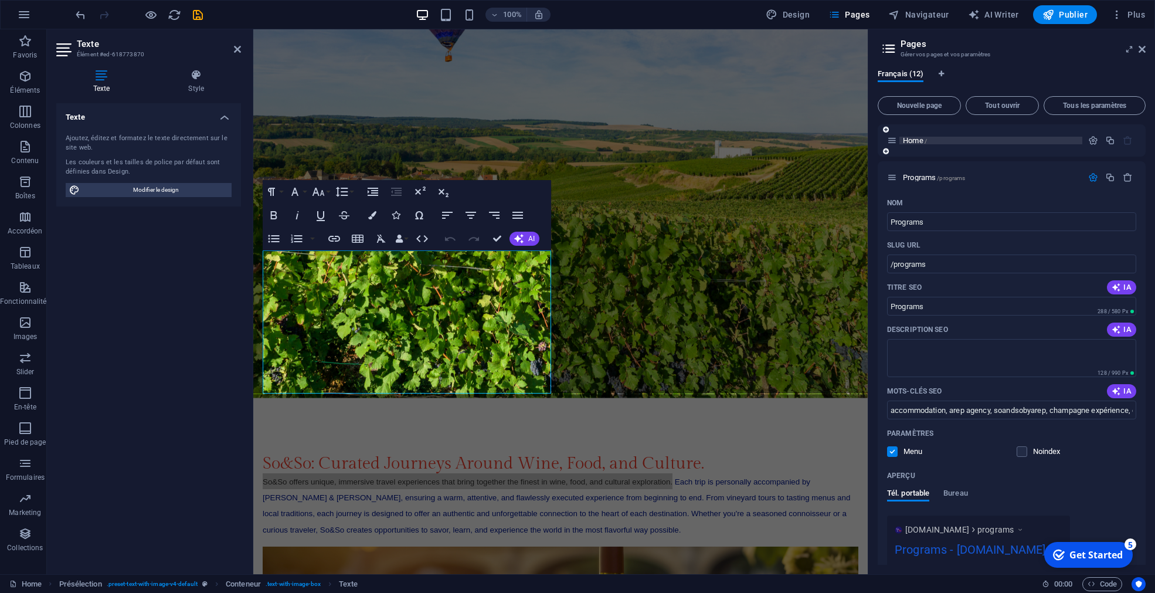
click at [908, 142] on span "Home /" at bounding box center [915, 140] width 24 height 9
click at [895, 144] on icon at bounding box center [892, 140] width 10 height 10
click at [1092, 140] on icon "button" at bounding box center [1093, 140] width 10 height 10
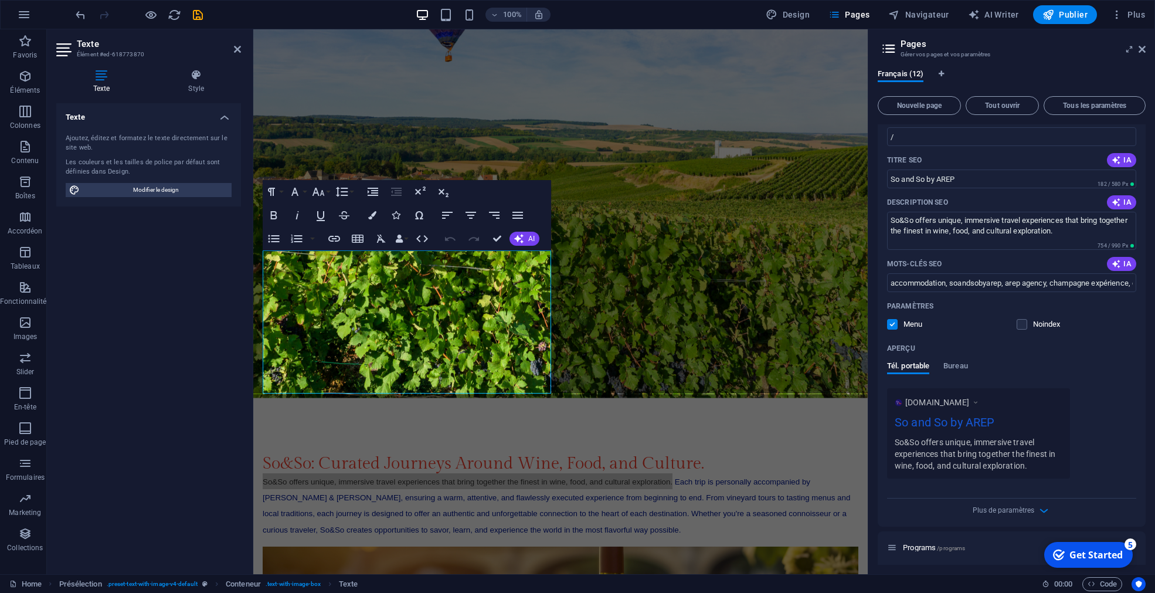
scroll to position [89, 0]
click at [237, 49] on icon at bounding box center [237, 49] width 7 height 9
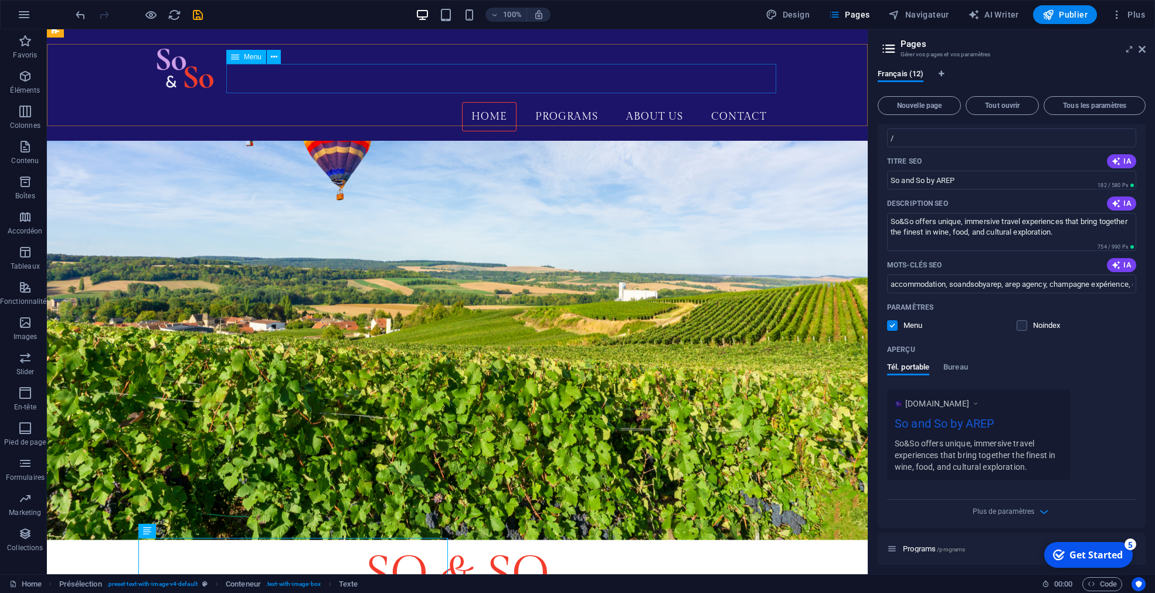
scroll to position [0, 0]
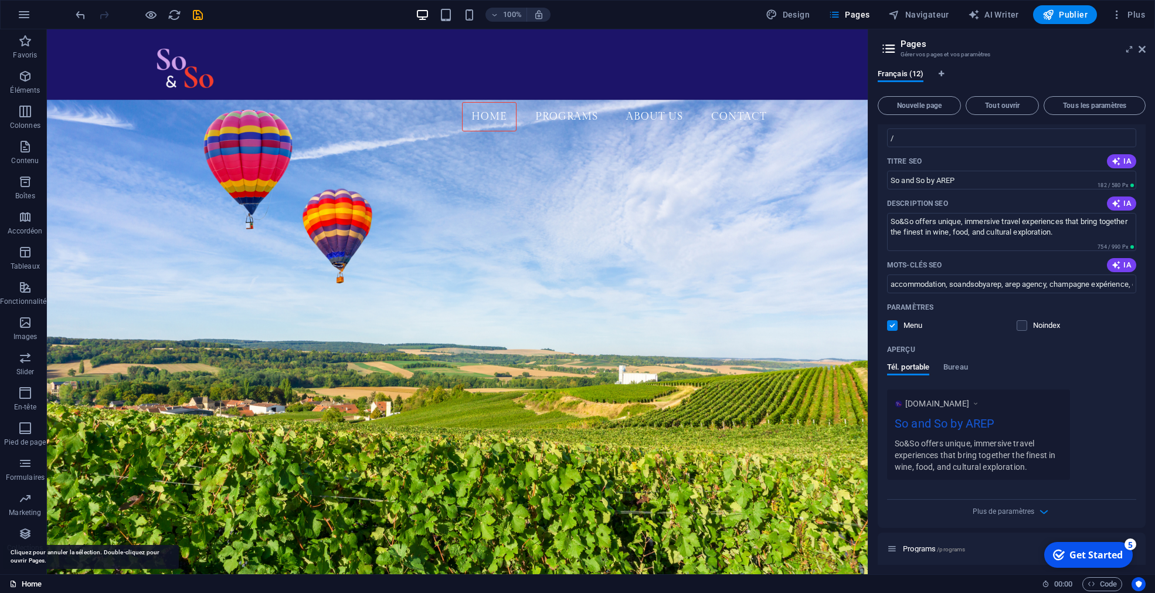
click at [26, 583] on link "Home" at bounding box center [25, 584] width 32 height 14
click at [1141, 49] on icon at bounding box center [1141, 49] width 7 height 9
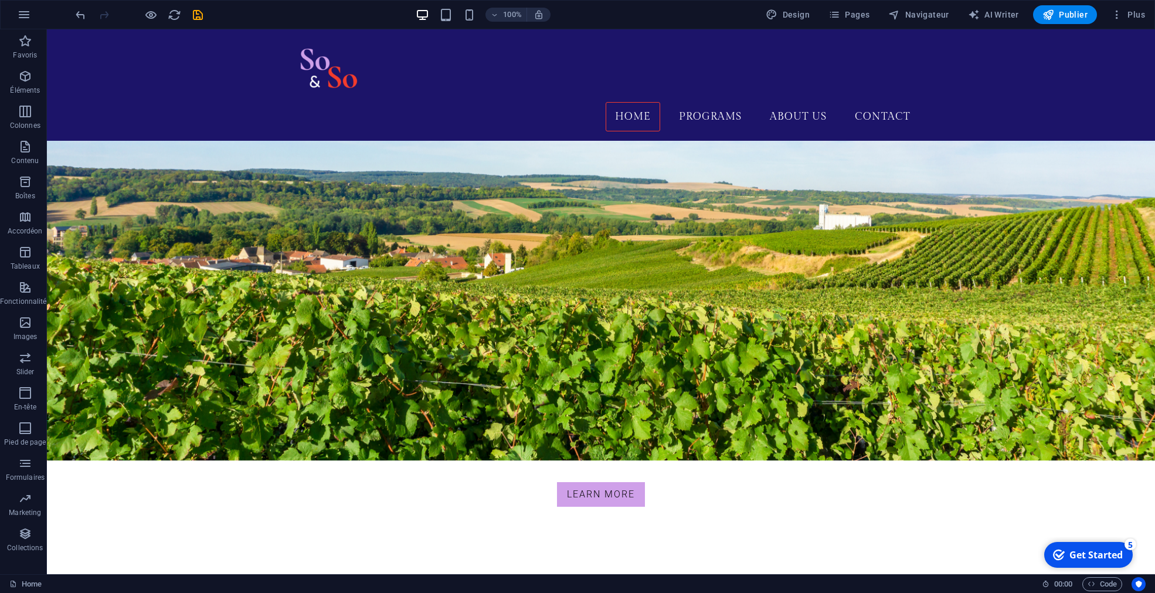
scroll to position [271, 0]
